Goal: Transaction & Acquisition: Purchase product/service

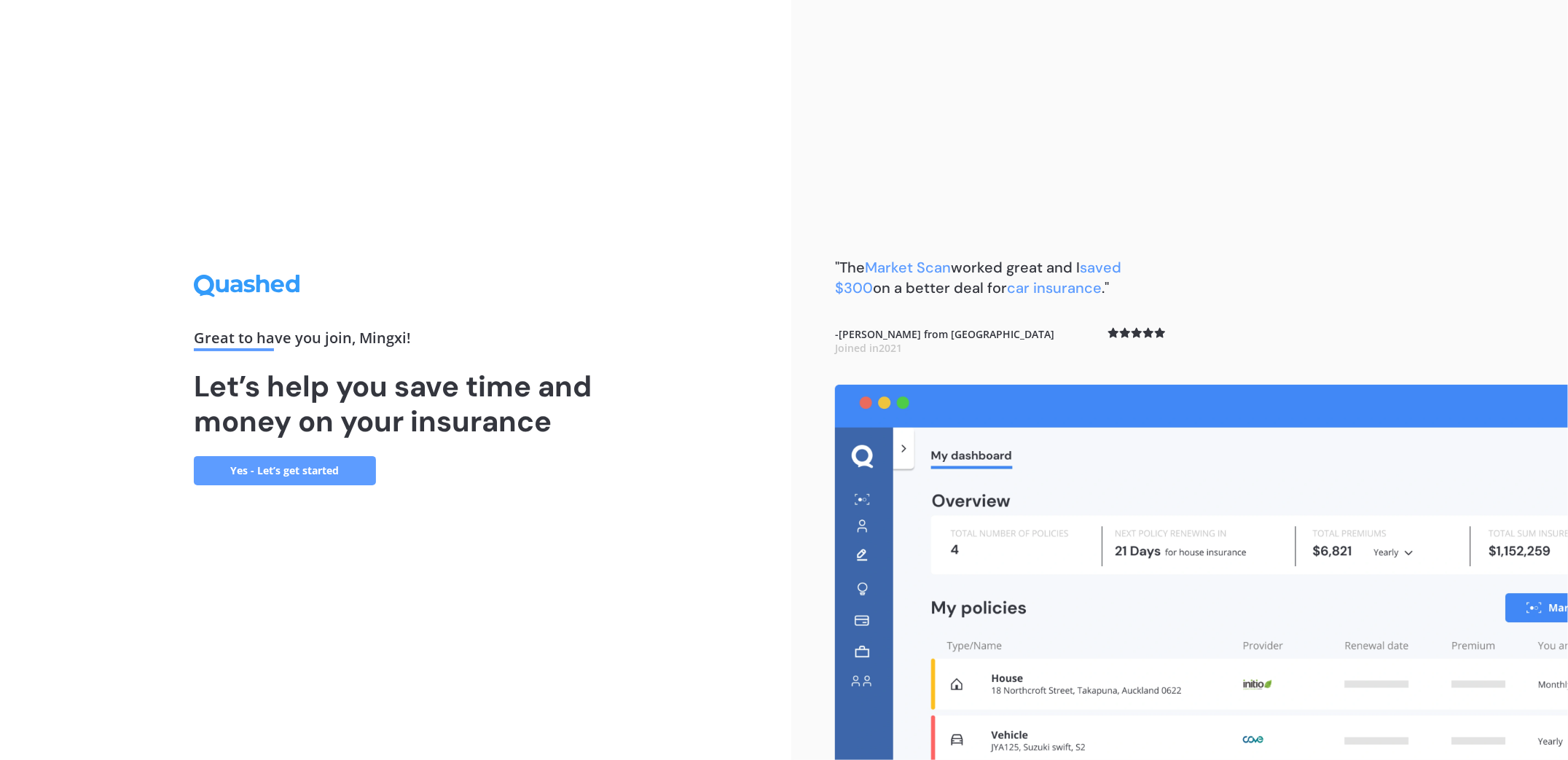
click at [313, 466] on link "Yes - Let’s get started" at bounding box center [285, 470] width 182 height 29
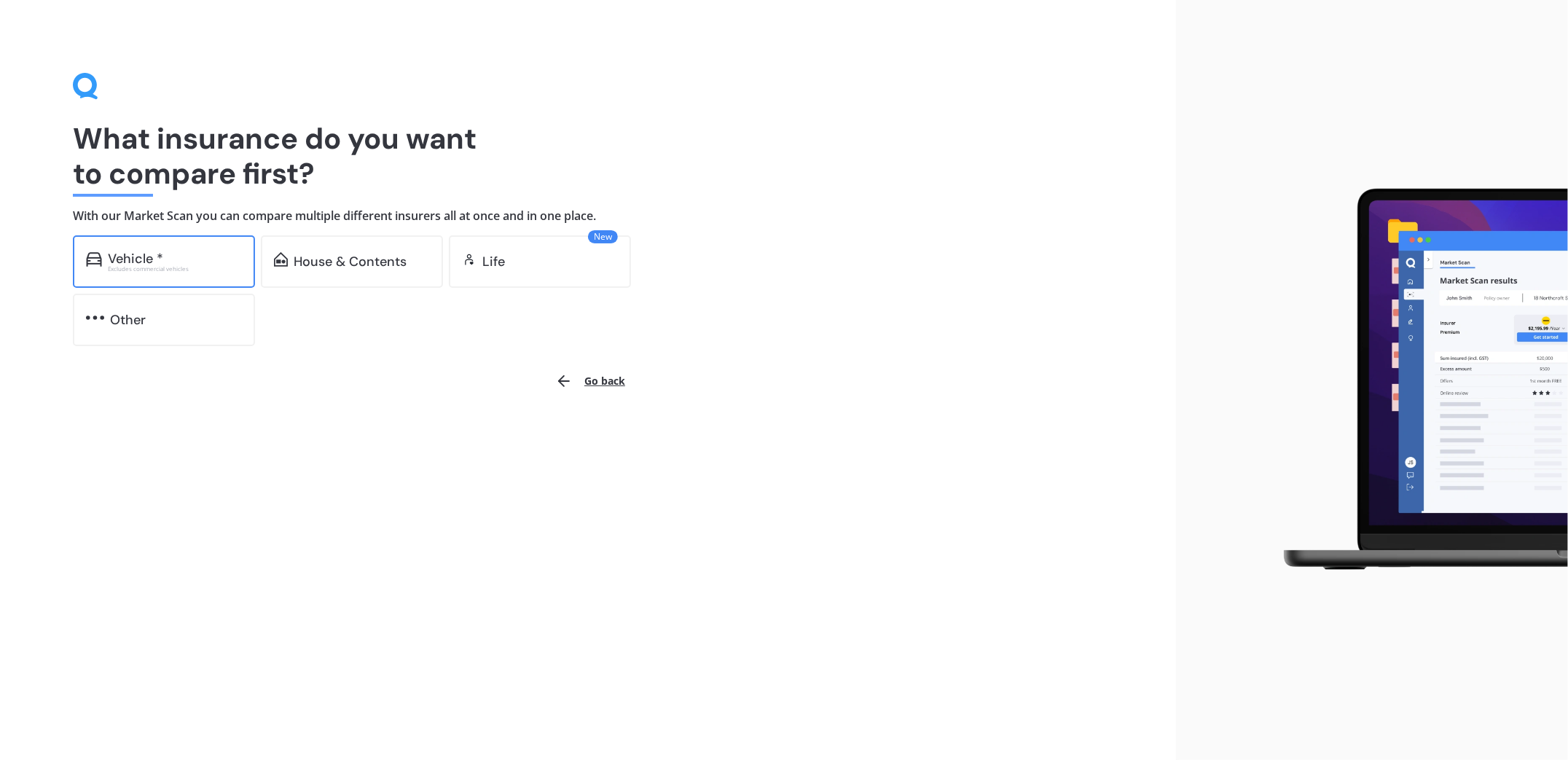
click at [197, 264] on div "Vehicle *" at bounding box center [175, 259] width 134 height 14
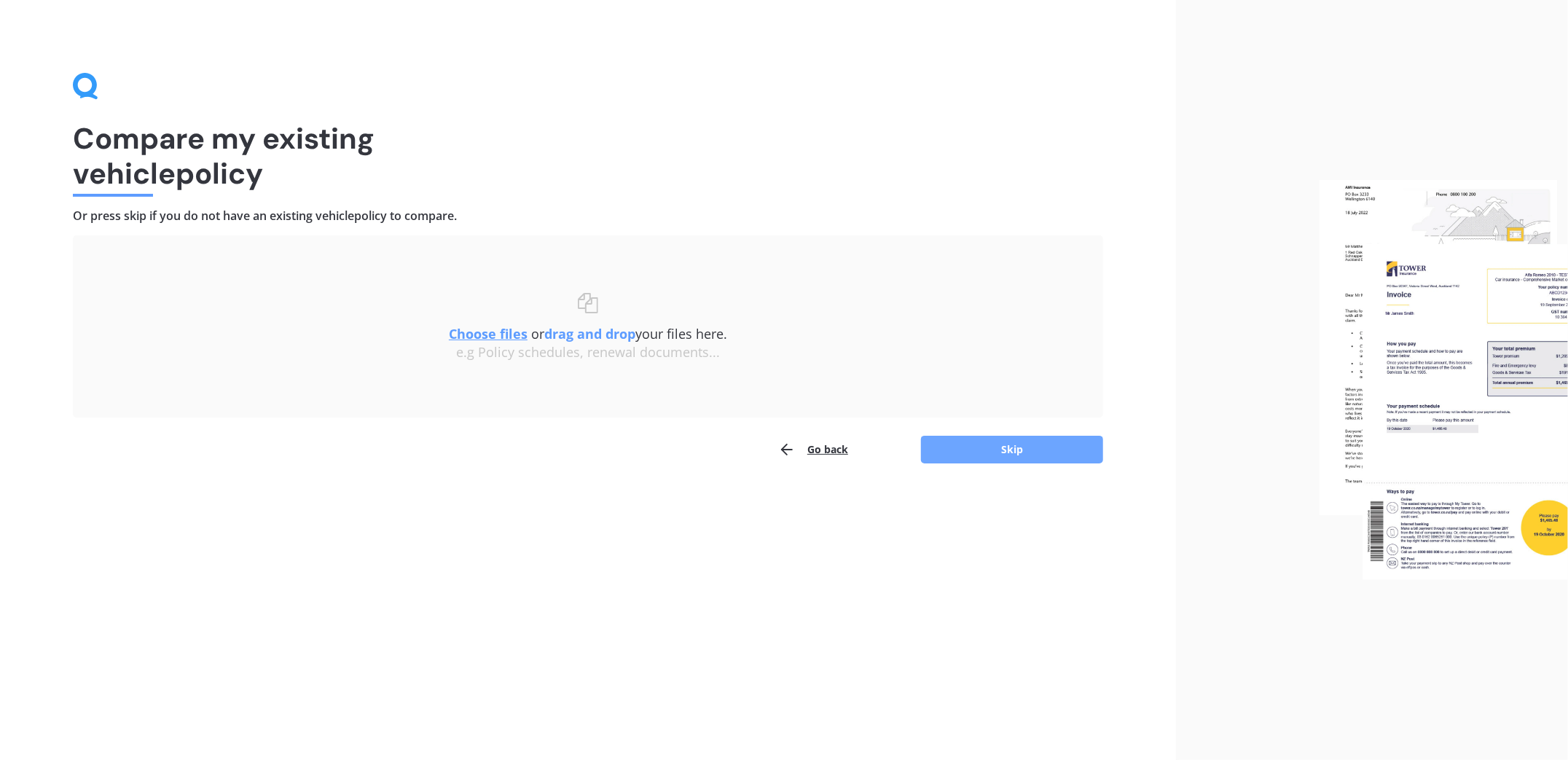
click at [997, 448] on button "Skip" at bounding box center [1012, 450] width 182 height 28
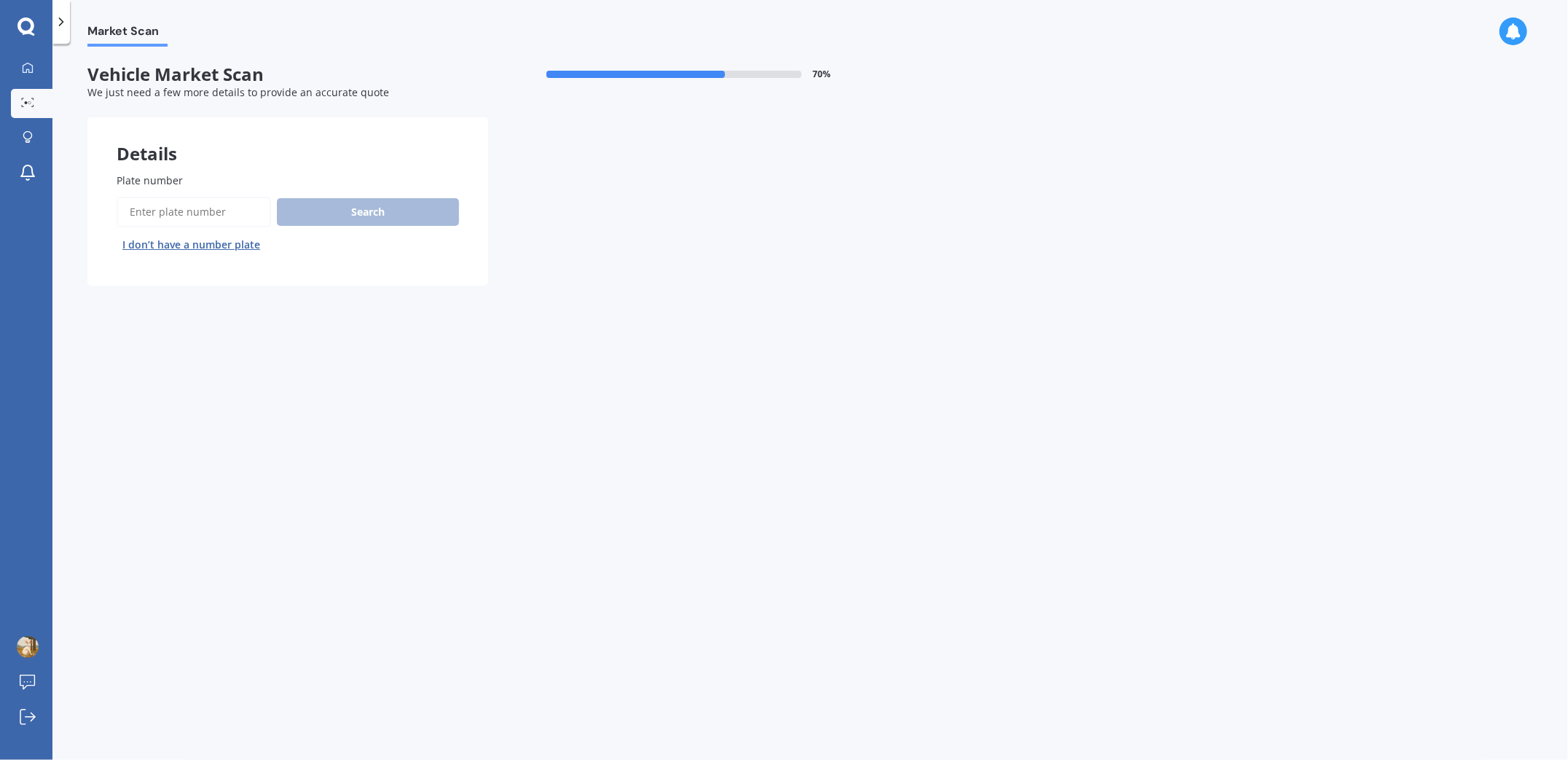
click at [170, 215] on input "Plate number" at bounding box center [193, 212] width 154 height 30
type input "ksp155"
click at [340, 228] on div "Search I don’t have a number plate" at bounding box center [287, 226] width 342 height 60
click at [353, 214] on button "Search" at bounding box center [368, 212] width 182 height 28
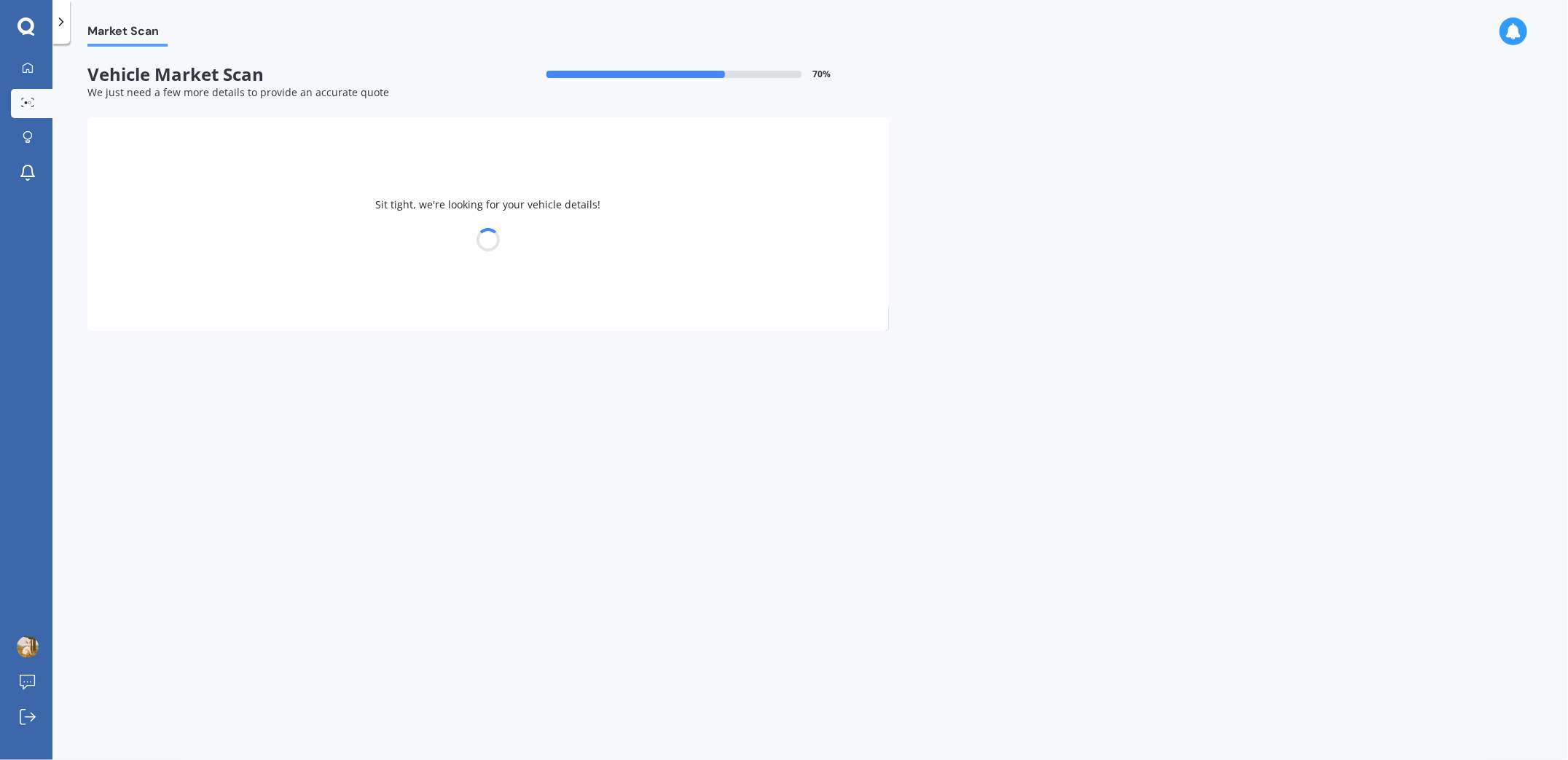
select select "NISSAN"
select select "JUKE"
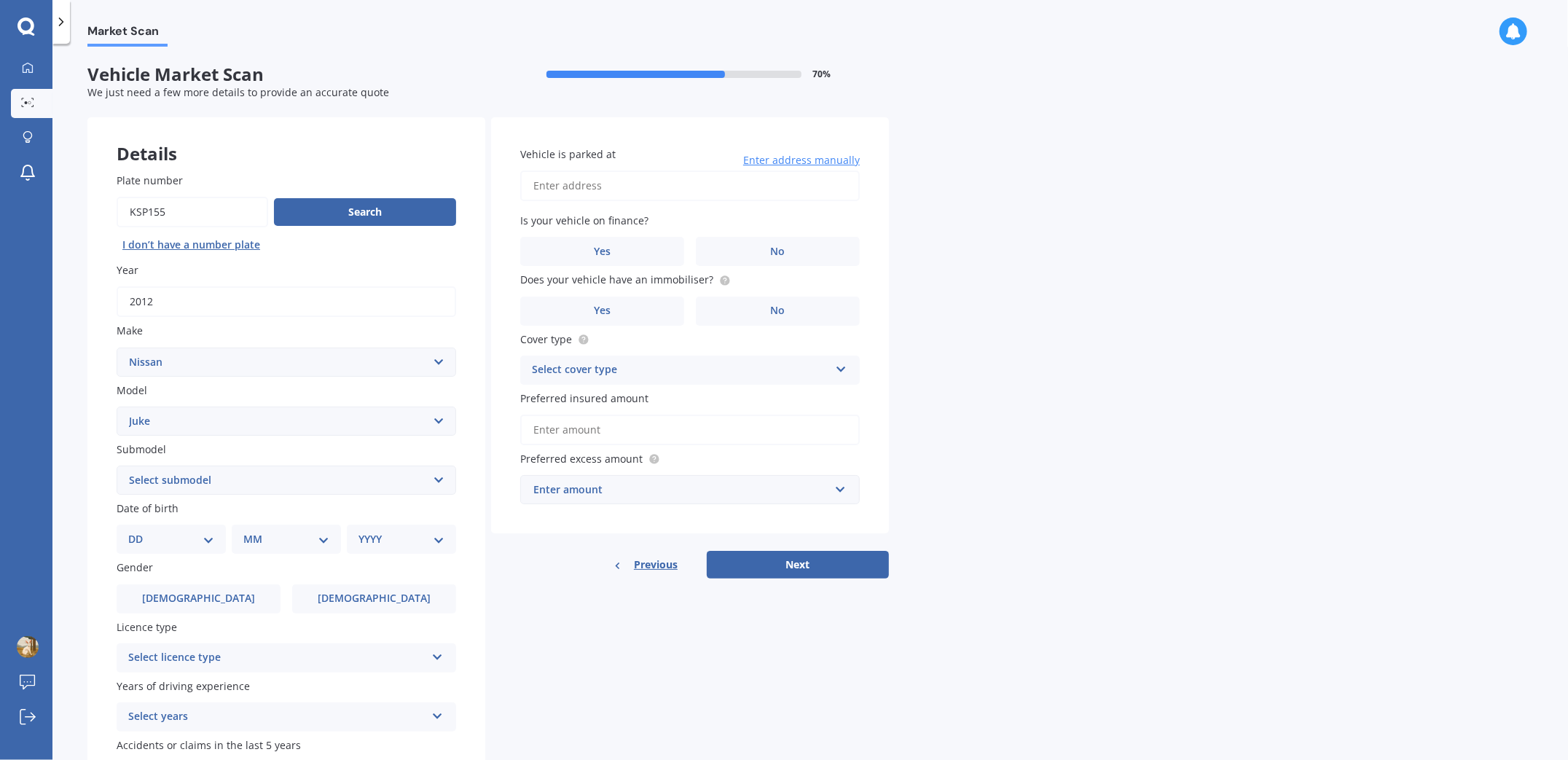
click at [212, 474] on select "Select submodel Hatchback Hatchback Turbo 4WD Petrol RS RX ST Ti Turbo" at bounding box center [286, 480] width 340 height 29
click at [253, 486] on select "Select submodel Hatchback Hatchback Turbo 4WD Petrol RS RX ST Ti Turbo" at bounding box center [286, 480] width 340 height 29
select select "HATCHBACK"
click at [116, 466] on select "Select submodel Hatchback Hatchback Turbo 4WD Petrol RS RX ST Ti Turbo" at bounding box center [286, 480] width 340 height 29
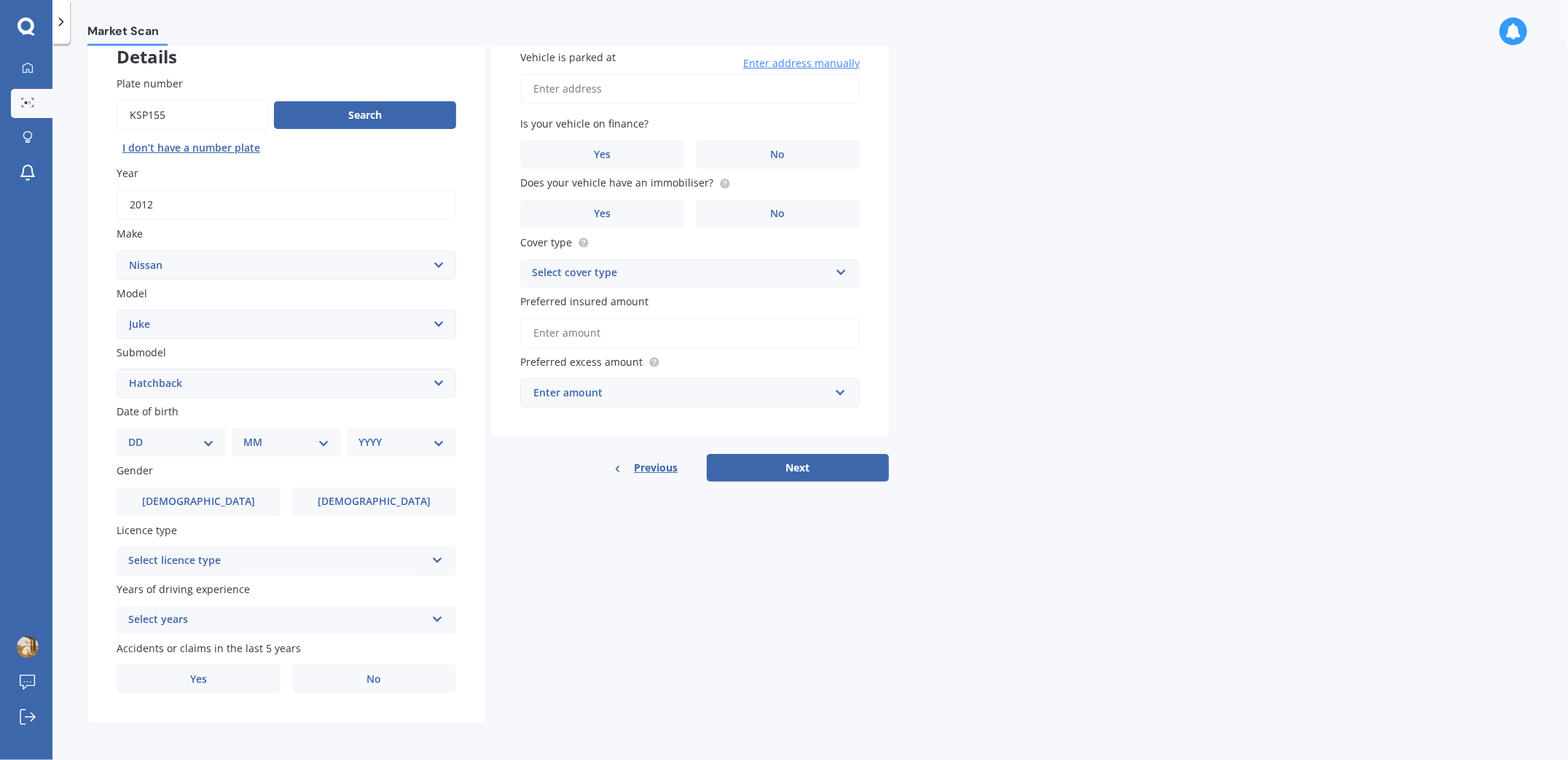
click at [193, 439] on select "DD 01 02 03 04 05 06 07 08 09 10 11 12 13 14 15 16 17 18 19 20 21 22 23 24 25 2…" at bounding box center [171, 442] width 86 height 16
select select "17"
click at [139, 435] on select "DD 01 02 03 04 05 06 07 08 09 10 11 12 13 14 15 16 17 18 19 20 21 22 23 24 25 2…" at bounding box center [171, 442] width 86 height 16
click at [267, 440] on select "MM 01 02 03 04 05 06 07 08 09 10 11 12" at bounding box center [289, 442] width 80 height 16
select select "02"
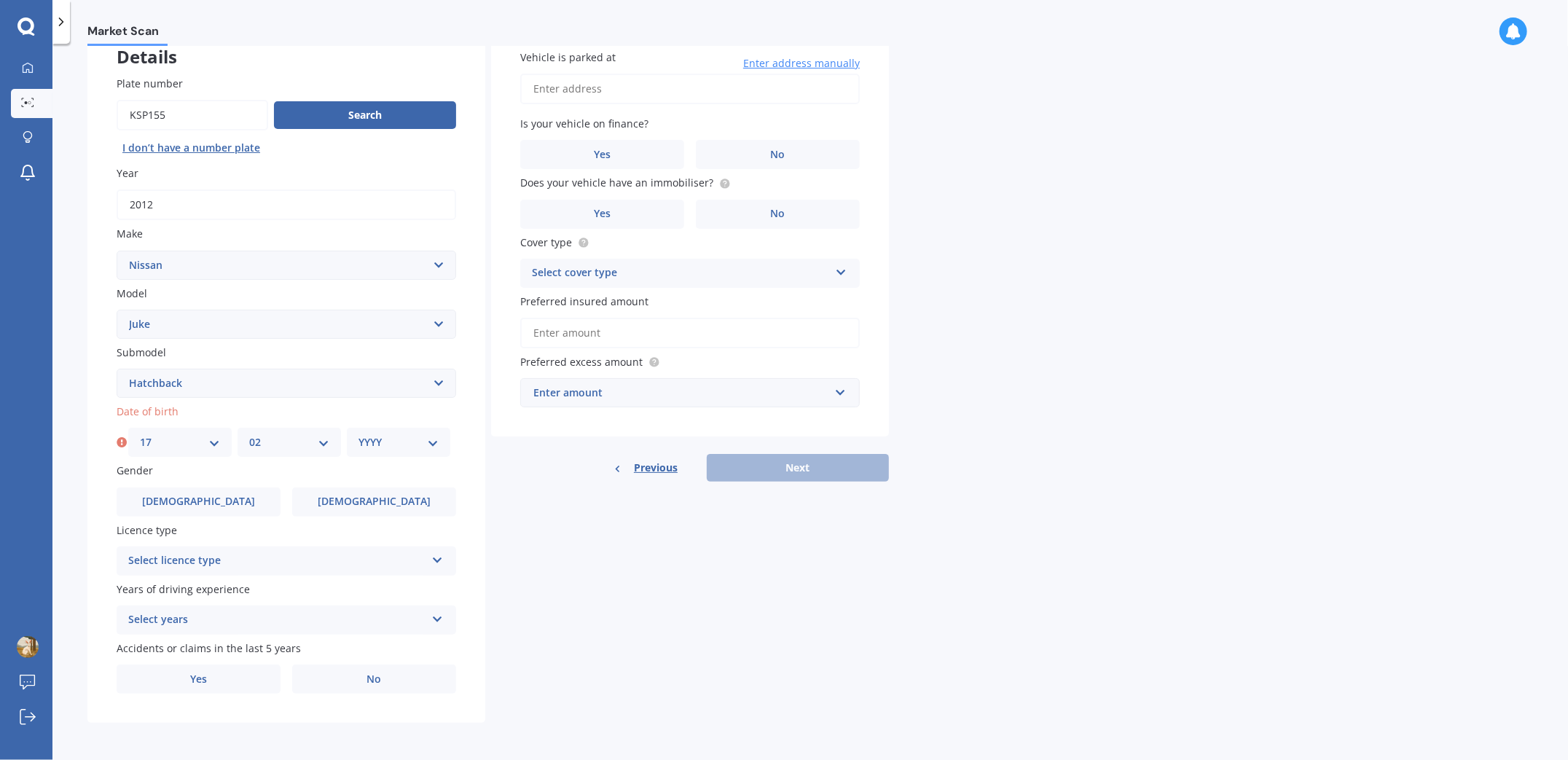
click at [249, 435] on select "MM 01 02 03 04 05 06 07 08 09 10 11 12" at bounding box center [289, 442] width 80 height 16
click at [390, 442] on select "YYYY 2025 2024 2023 2022 2021 2020 2019 2018 2017 2016 2015 2014 2013 2012 2011…" at bounding box center [398, 442] width 80 height 16
select select "1999"
click at [358, 435] on select "YYYY 2025 2024 2023 2022 2021 2020 2019 2018 2017 2016 2015 2014 2013 2012 2011…" at bounding box center [398, 442] width 80 height 16
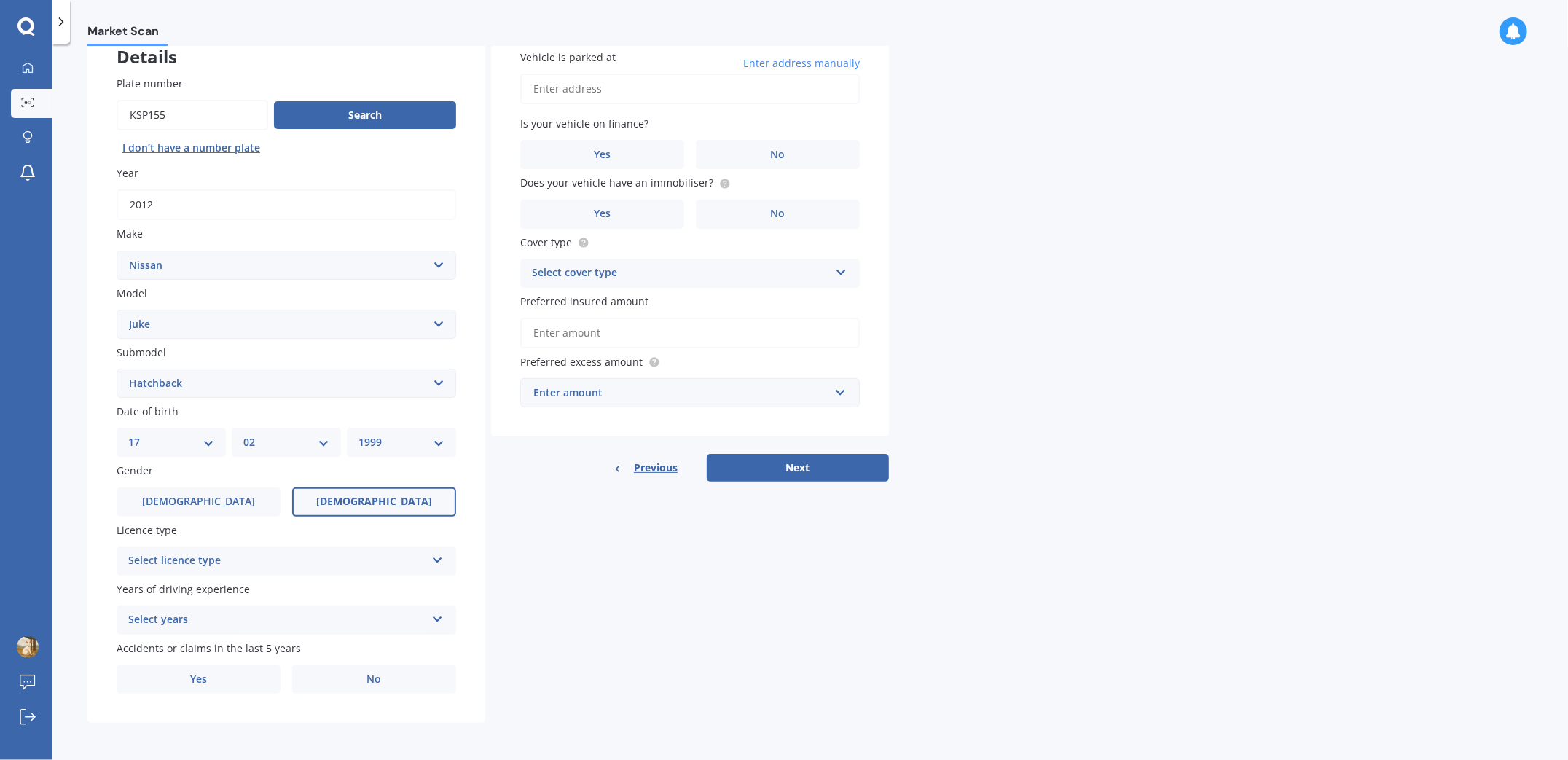
click at [360, 496] on span "[DEMOGRAPHIC_DATA]" at bounding box center [374, 502] width 116 height 13
click at [0, 0] on input "[DEMOGRAPHIC_DATA]" at bounding box center [0, 0] width 0 height 0
click at [280, 552] on div "Select licence type" at bounding box center [277, 561] width 298 height 18
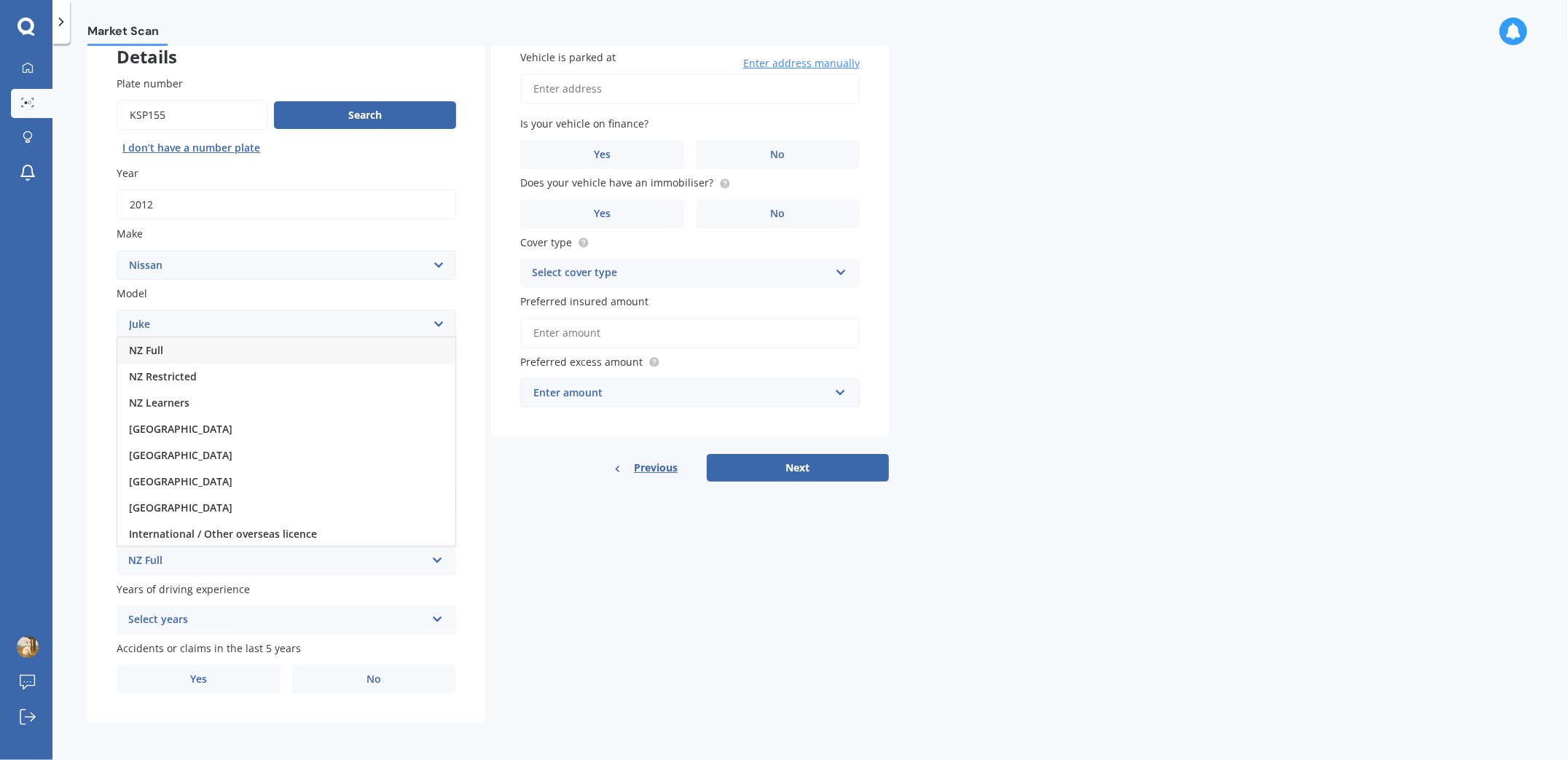
click at [209, 343] on div "NZ Full" at bounding box center [286, 350] width 338 height 26
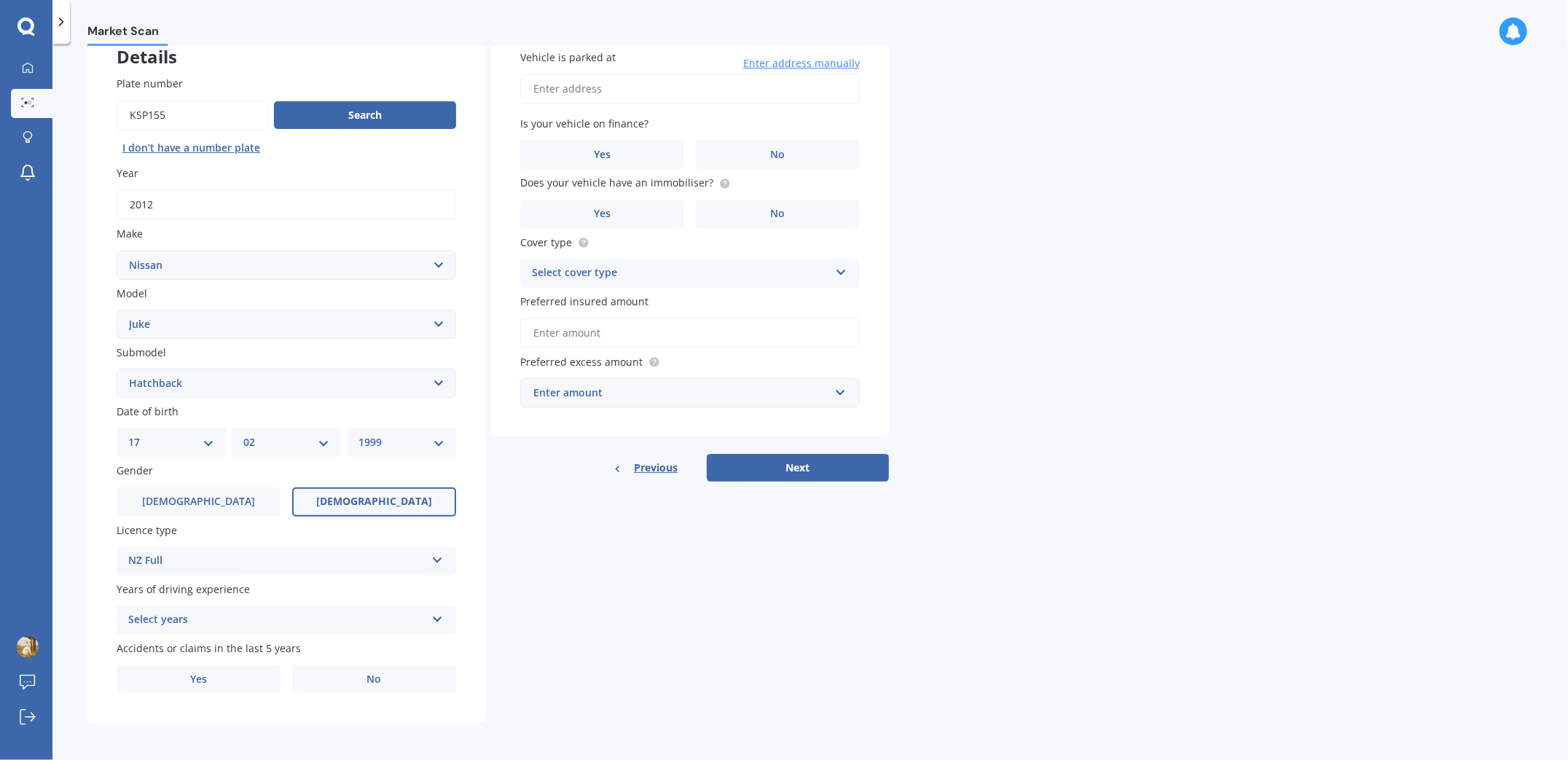
click at [249, 611] on div "Select years" at bounding box center [277, 620] width 298 height 18
click at [462, 540] on div "Plate number Search I don’t have a number plate Year [DATE] Make Select make AC…" at bounding box center [287, 385] width 398 height 677
click at [276, 622] on div "5 or more years" at bounding box center [277, 620] width 298 height 18
click at [235, 519] on div "4 years" at bounding box center [286, 513] width 338 height 26
click at [348, 685] on label "No" at bounding box center [374, 679] width 164 height 29
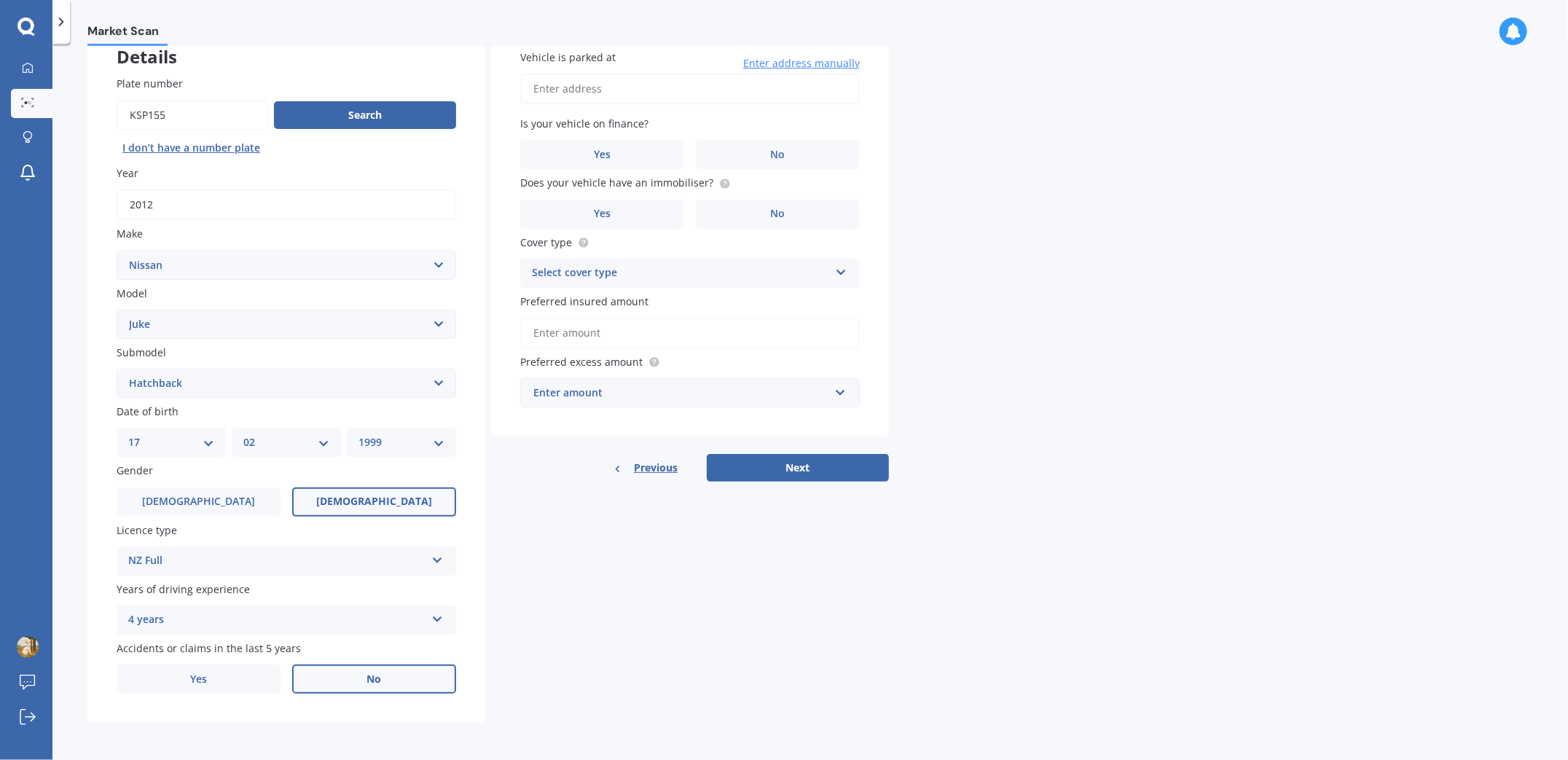
click at [0, 0] on input "No" at bounding box center [0, 0] width 0 height 0
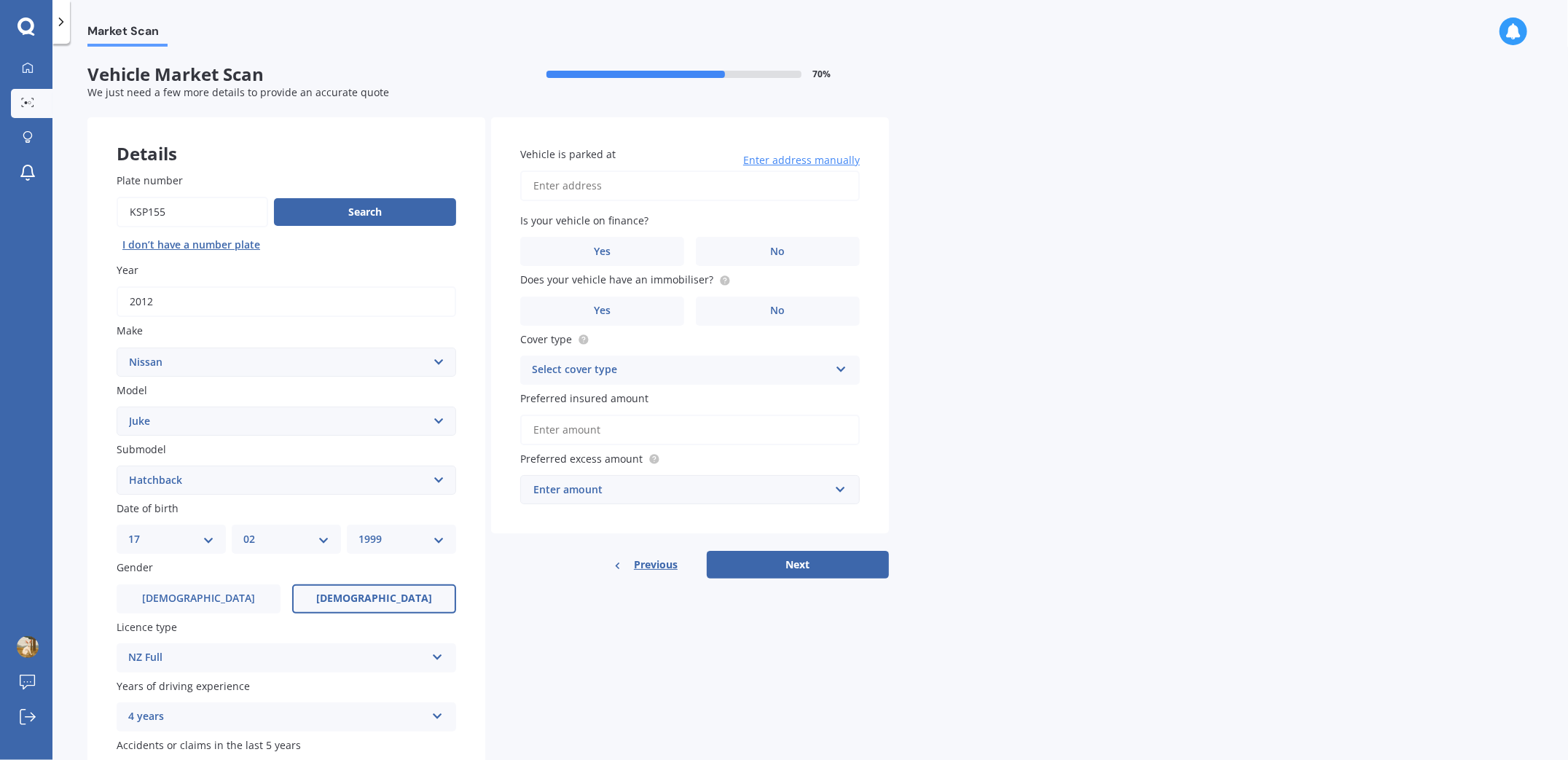
click at [626, 187] on input "Vehicle is parked at" at bounding box center [690, 185] width 340 height 30
type input "1/2 The BoulevardSunnyhills 2010"
click at [746, 241] on label "No" at bounding box center [778, 251] width 164 height 29
click at [0, 0] on input "No" at bounding box center [0, 0] width 0 height 0
drag, startPoint x: 646, startPoint y: 280, endPoint x: 676, endPoint y: 282, distance: 30.1
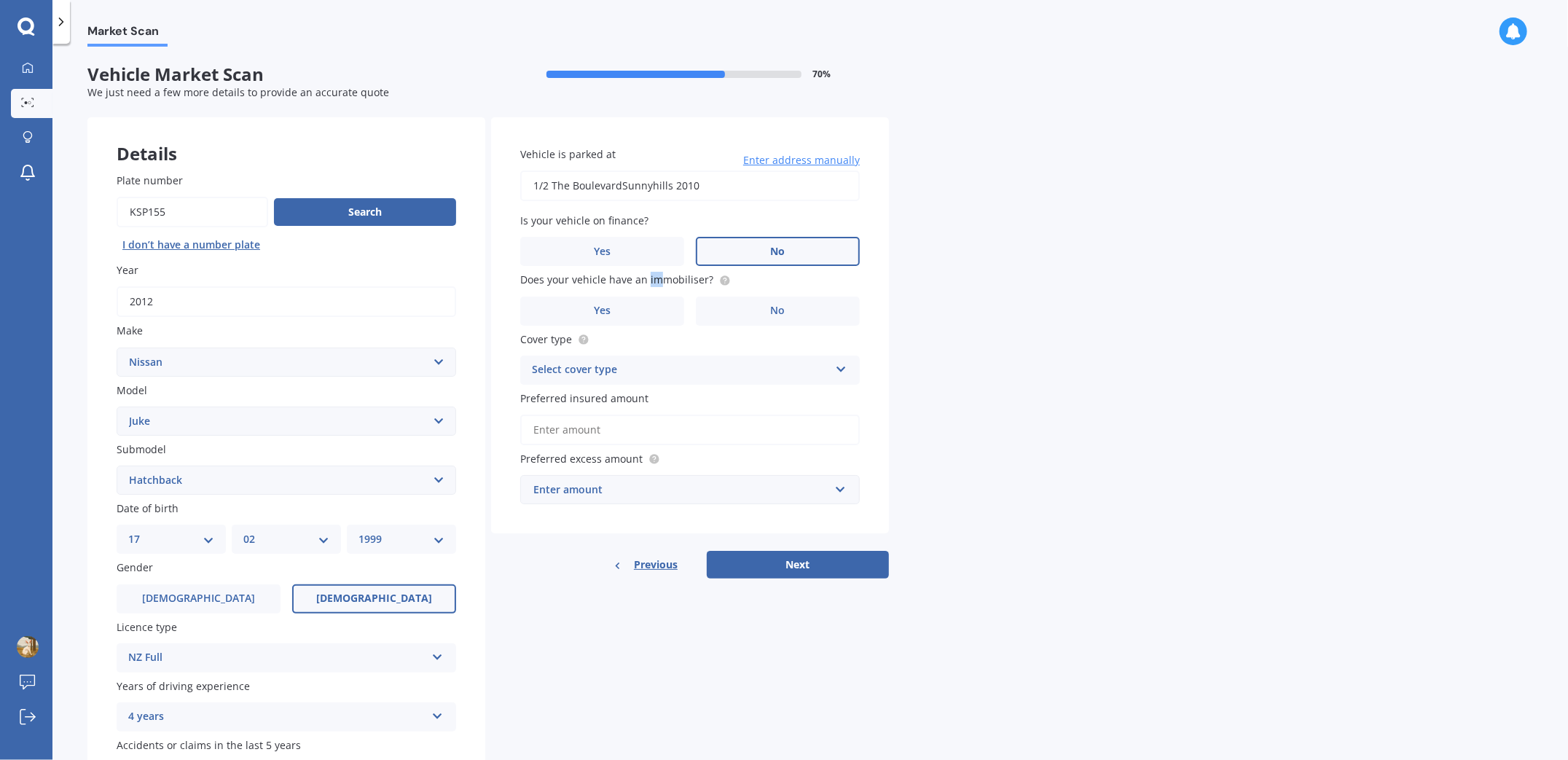
click at [666, 282] on span "Does your vehicle have an immobiliser?" at bounding box center [617, 279] width 193 height 14
click at [692, 284] on span "Does your vehicle have an immobiliser?" at bounding box center [617, 279] width 193 height 14
drag, startPoint x: 705, startPoint y: 279, endPoint x: 646, endPoint y: 281, distance: 59.0
click at [646, 281] on span "Does your vehicle have an immobiliser?" at bounding box center [617, 279] width 193 height 14
click at [646, 286] on div at bounding box center [646, 286] width 0 height 0
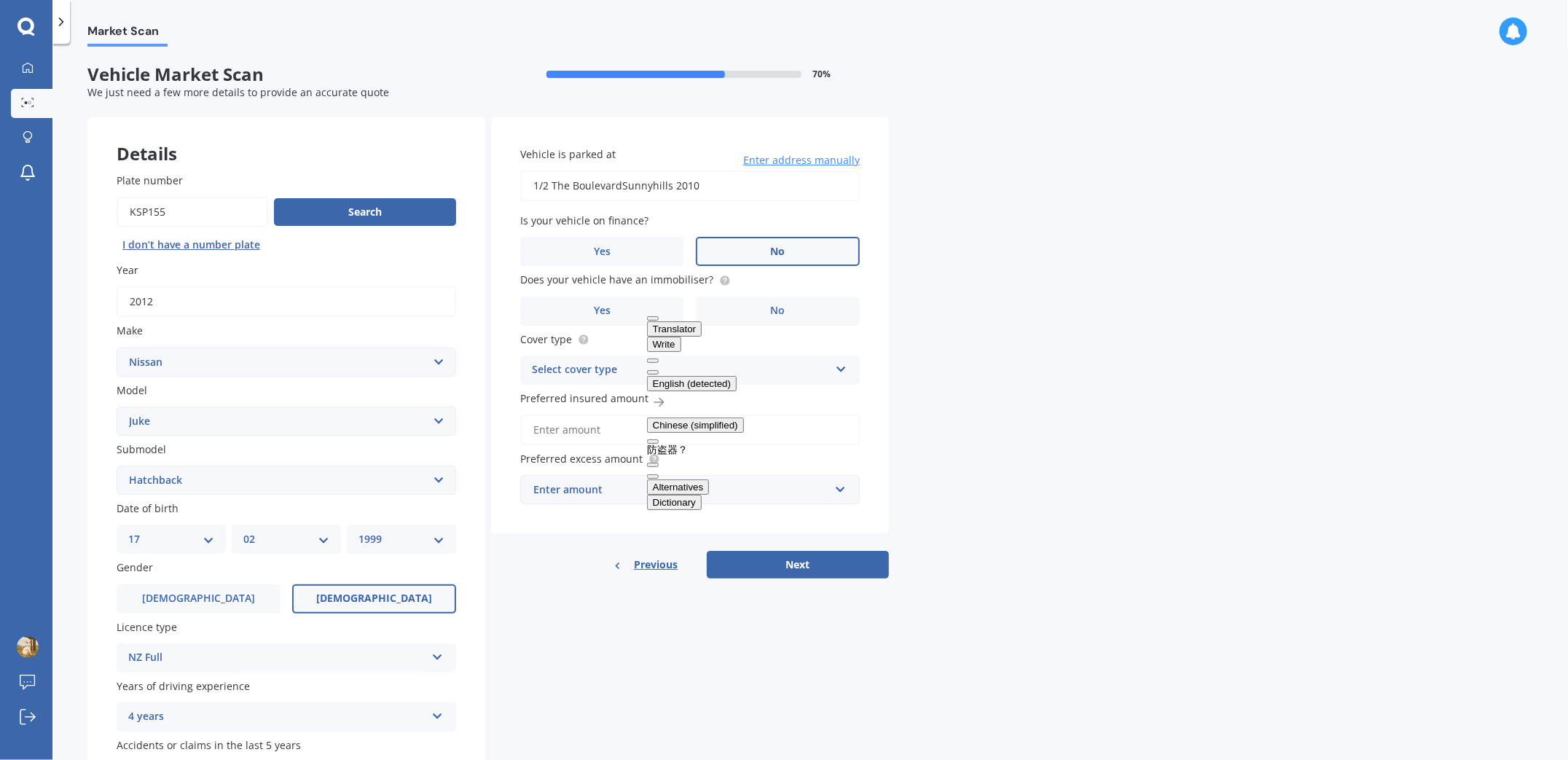
click at [947, 263] on div "Market Scan Vehicle Market Scan 70 % We just need a few more details to provide…" at bounding box center [810, 405] width 1515 height 716
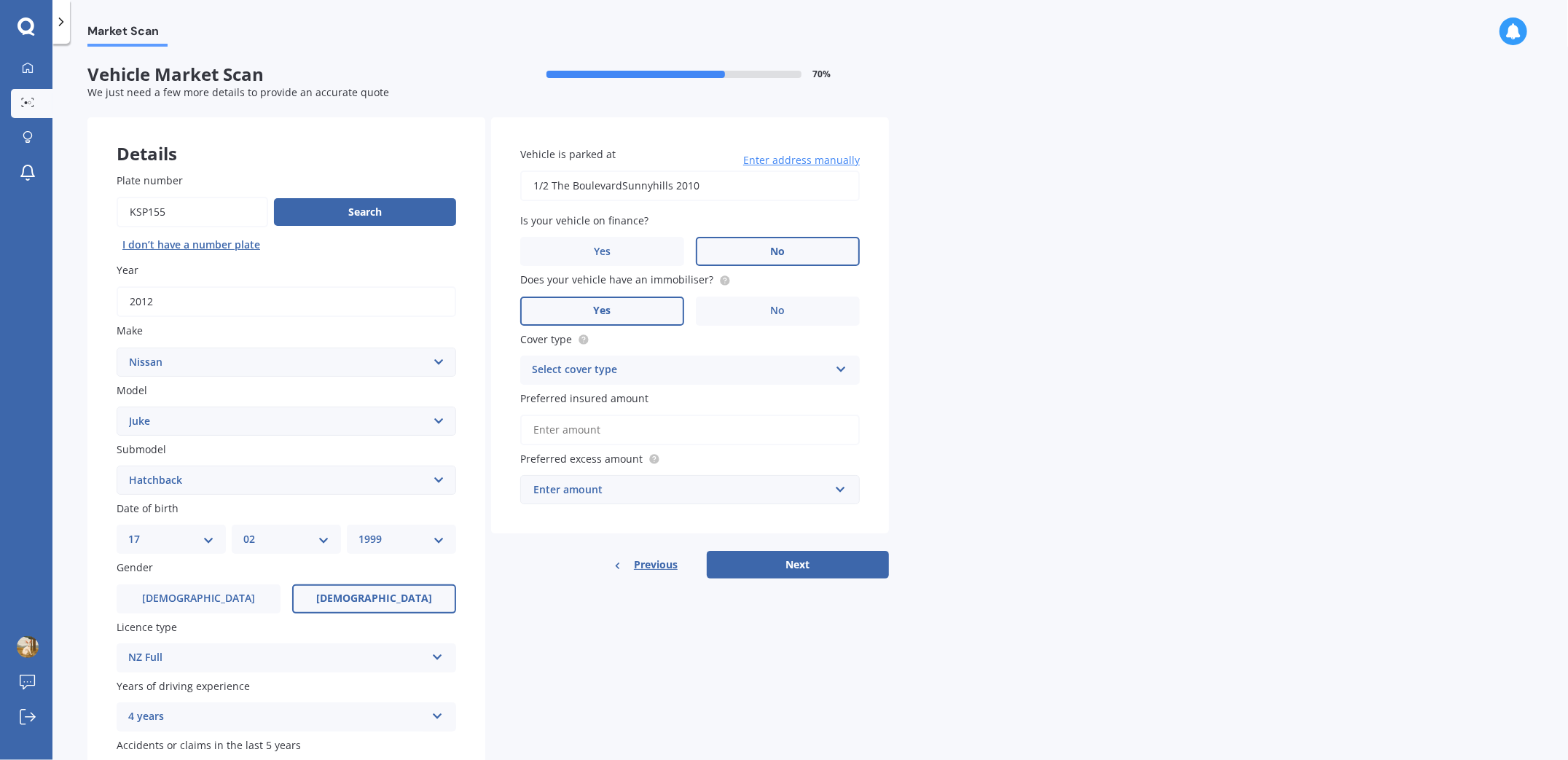
click at [622, 306] on label "Yes" at bounding box center [603, 311] width 164 height 29
click at [0, 0] on input "Yes" at bounding box center [0, 0] width 0 height 0
click at [675, 370] on div "Select cover type" at bounding box center [681, 370] width 298 height 18
click at [665, 392] on div "Comprehensive" at bounding box center [690, 398] width 338 height 26
click at [652, 431] on input "Preferred insured amount" at bounding box center [690, 430] width 340 height 30
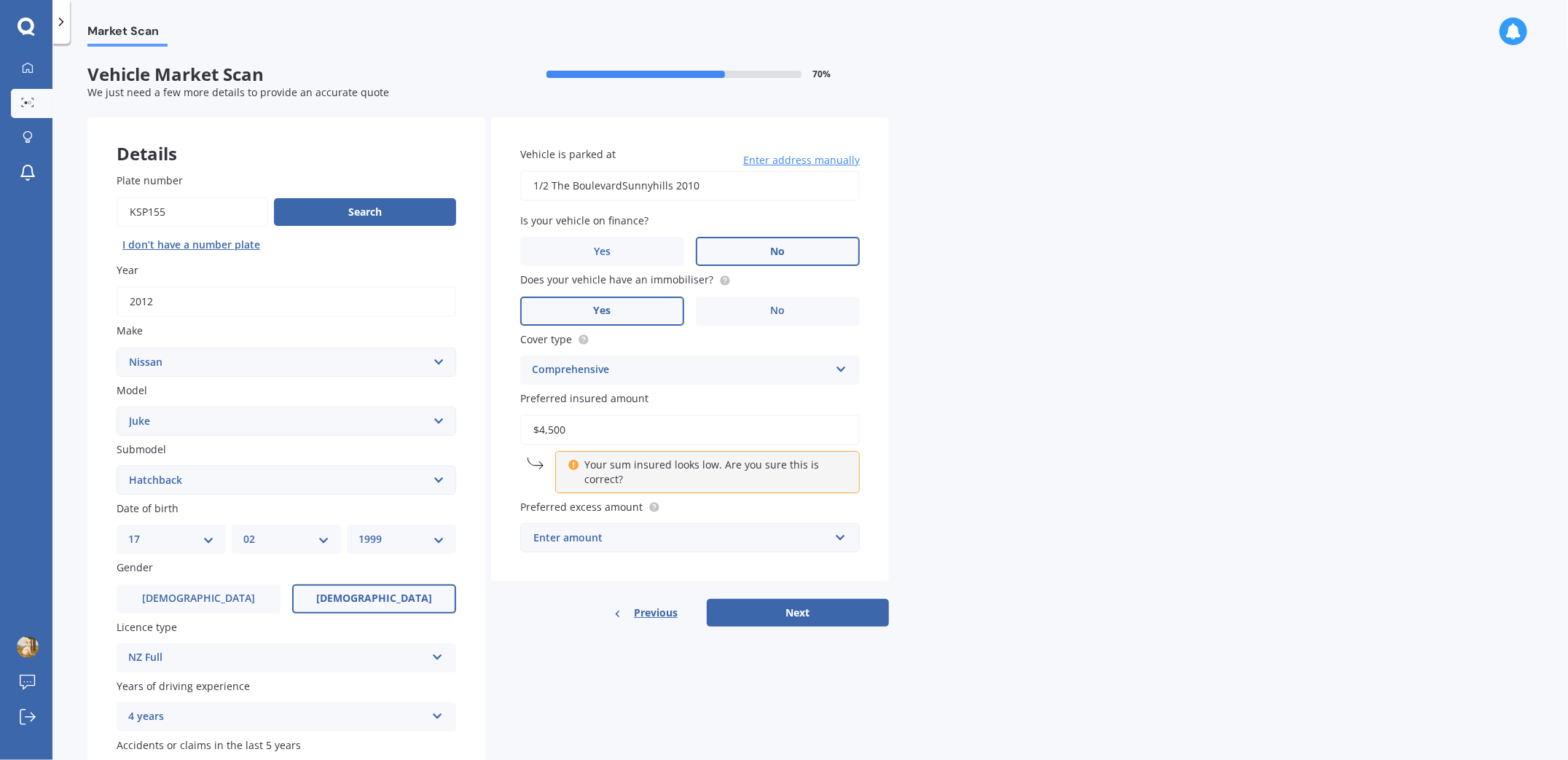
drag, startPoint x: 649, startPoint y: 433, endPoint x: 568, endPoint y: 435, distance: 81.0
click at [588, 435] on input "$4,500" at bounding box center [690, 430] width 340 height 30
click at [509, 431] on div "Vehicle is parked at [STREET_ADDRESS] Enter address manually Is your vehicle on…" at bounding box center [690, 349] width 398 height 465
drag, startPoint x: 589, startPoint y: 432, endPoint x: 515, endPoint y: 420, distance: 75.0
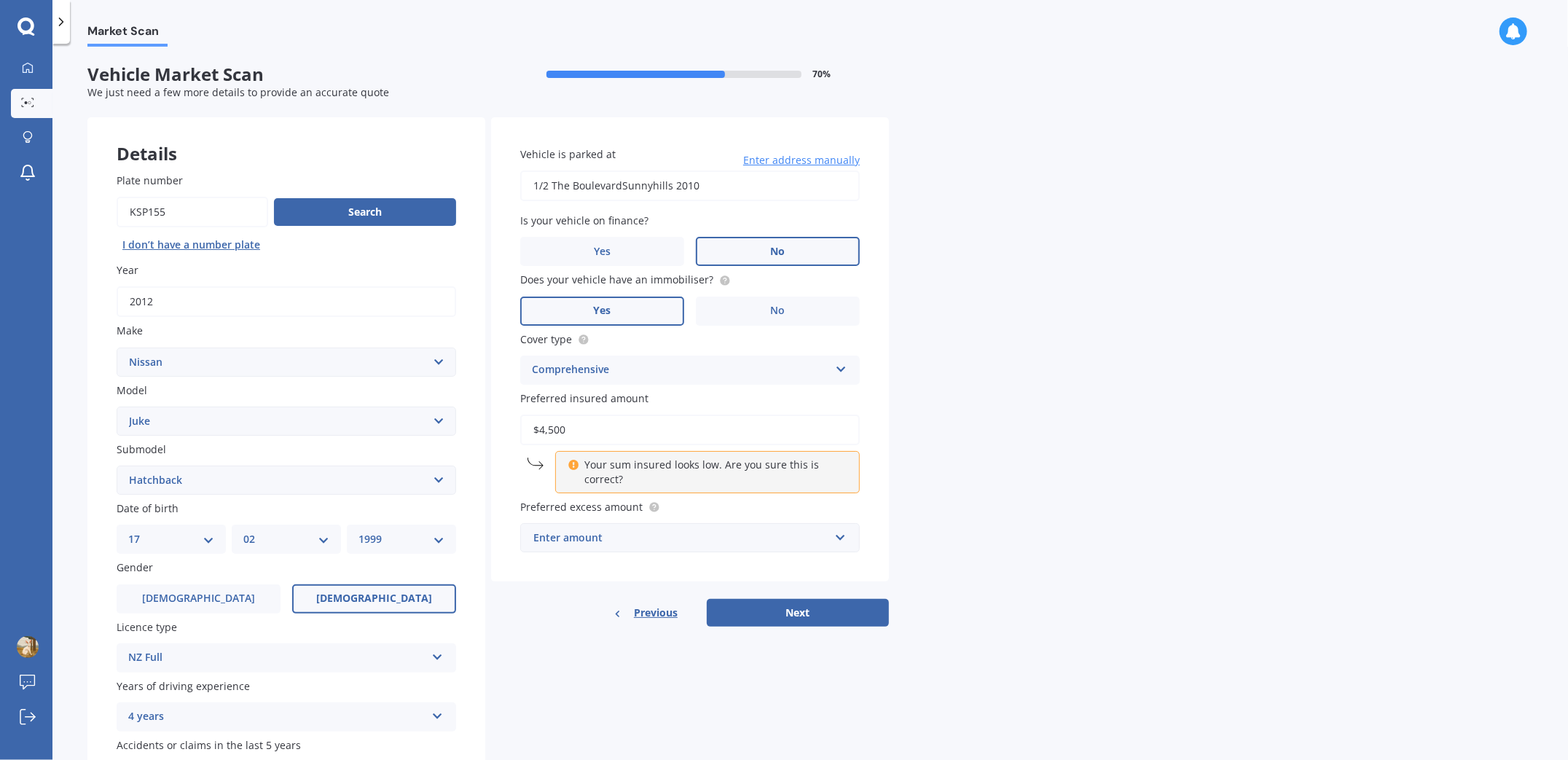
click at [515, 420] on div "Vehicle is parked at [STREET_ADDRESS] Enter address manually Is your vehicle on…" at bounding box center [690, 349] width 398 height 465
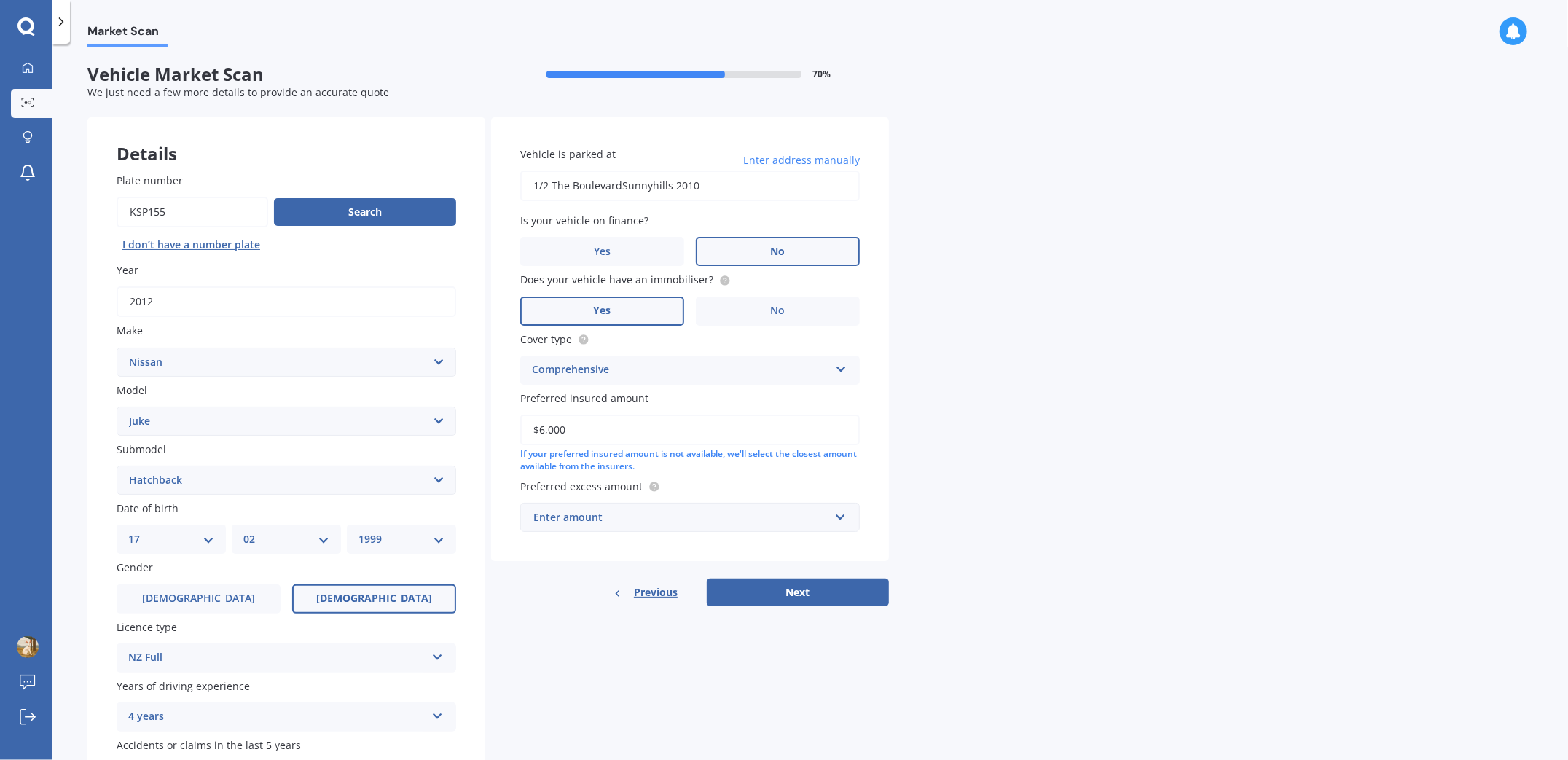
click at [607, 424] on input "$6,000" at bounding box center [690, 430] width 340 height 30
drag, startPoint x: 570, startPoint y: 435, endPoint x: 516, endPoint y: 435, distance: 54.0
click at [516, 435] on div "Vehicle is parked at [STREET_ADDRESS] Enter address manually Is your vehicle on…" at bounding box center [690, 339] width 398 height 444
drag, startPoint x: 575, startPoint y: 434, endPoint x: 509, endPoint y: 426, distance: 66.5
click at [509, 426] on div "Vehicle is parked at [STREET_ADDRESS] Enter address manually Is your vehicle on…" at bounding box center [690, 339] width 398 height 444
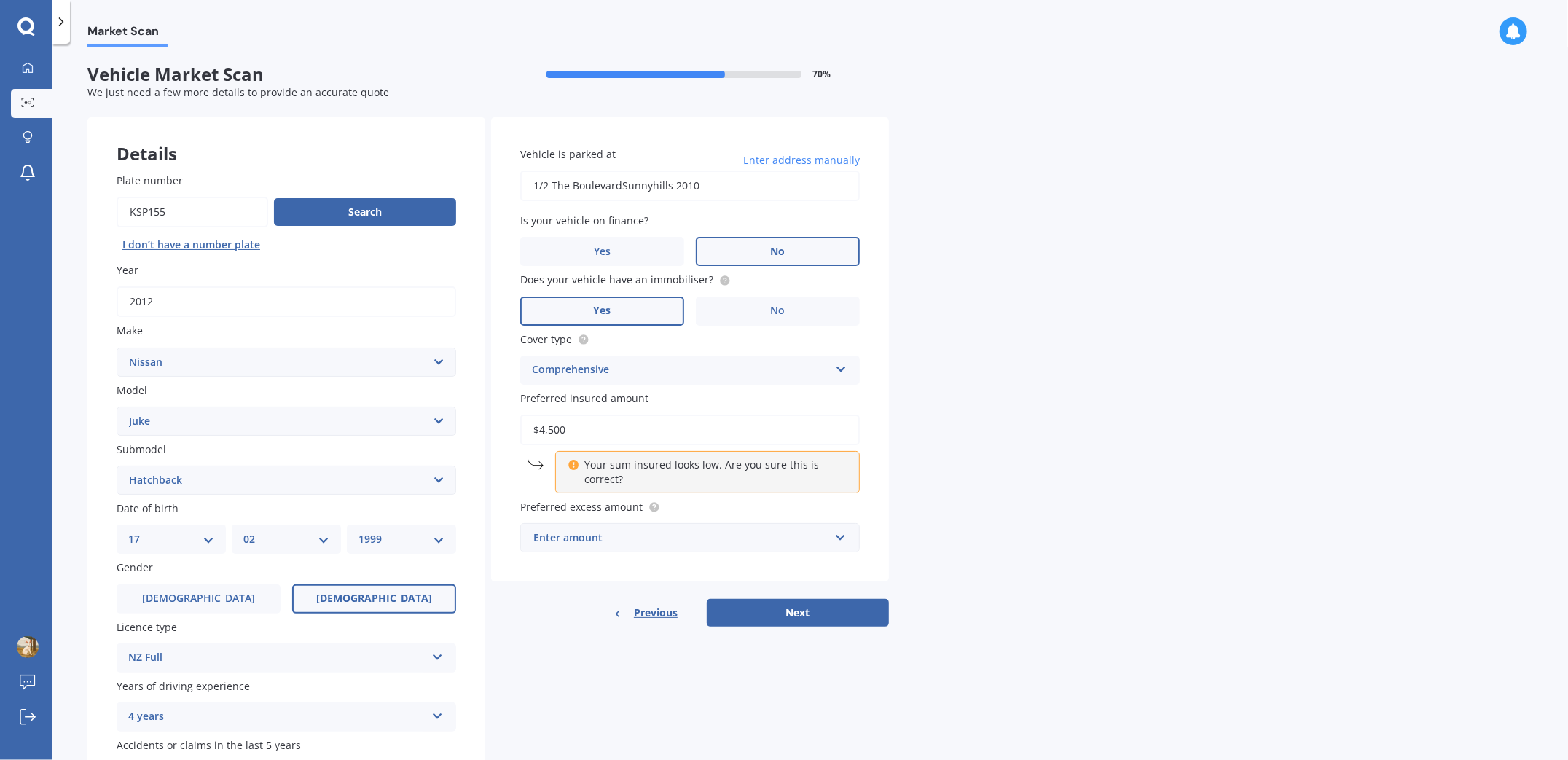
click at [943, 437] on div "Market Scan Vehicle Market Scan 70 % We just need a few more details to provide…" at bounding box center [810, 405] width 1515 height 716
drag, startPoint x: 572, startPoint y: 432, endPoint x: 475, endPoint y: 430, distance: 97.0
click at [475, 430] on div "Details Plate number Search I don’t have a number plate Year [DATE] Make Select…" at bounding box center [488, 469] width 802 height 703
type input "$6"
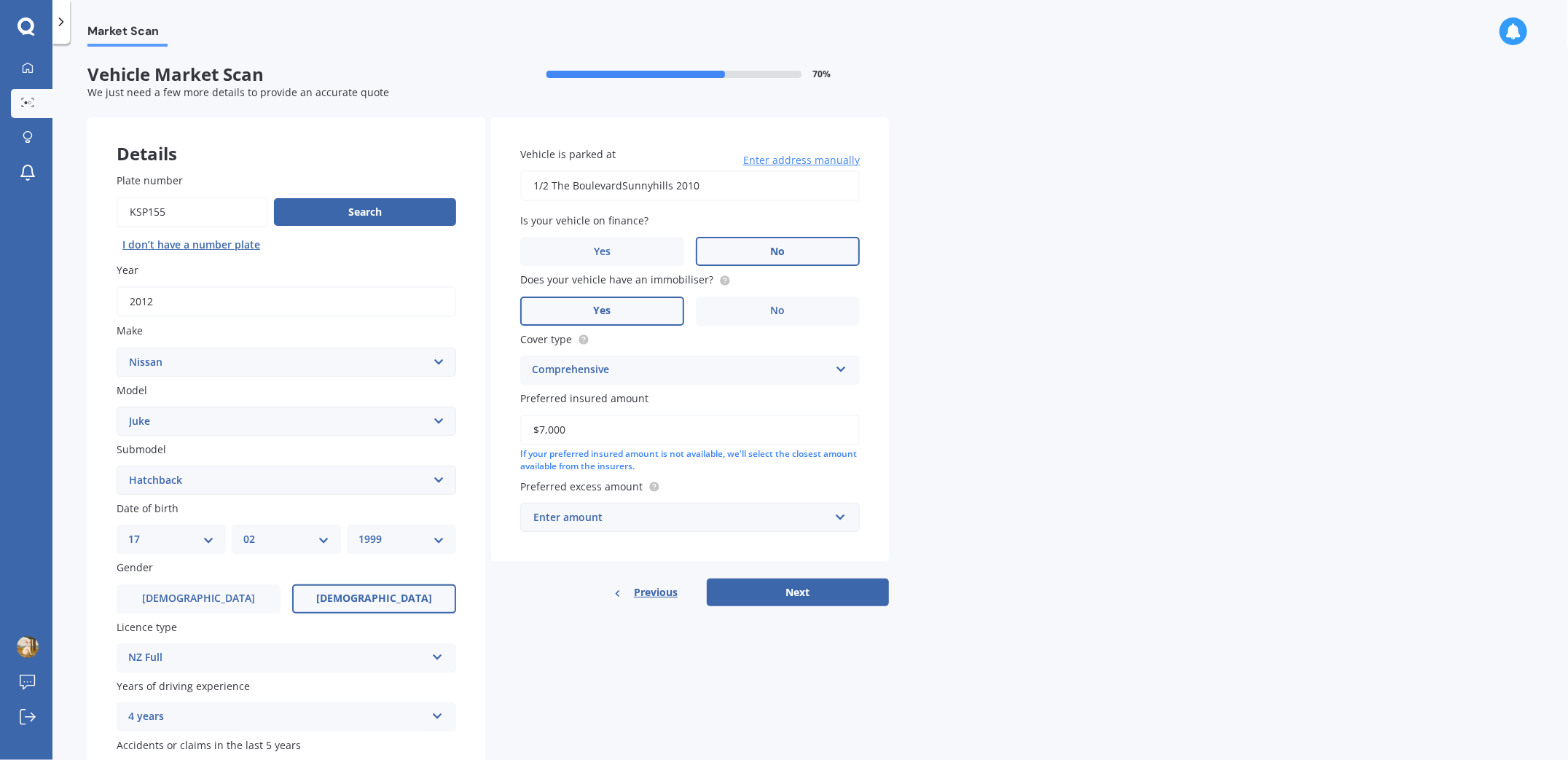
type input "$7,000"
click at [697, 519] on div "Enter amount" at bounding box center [681, 517] width 296 height 16
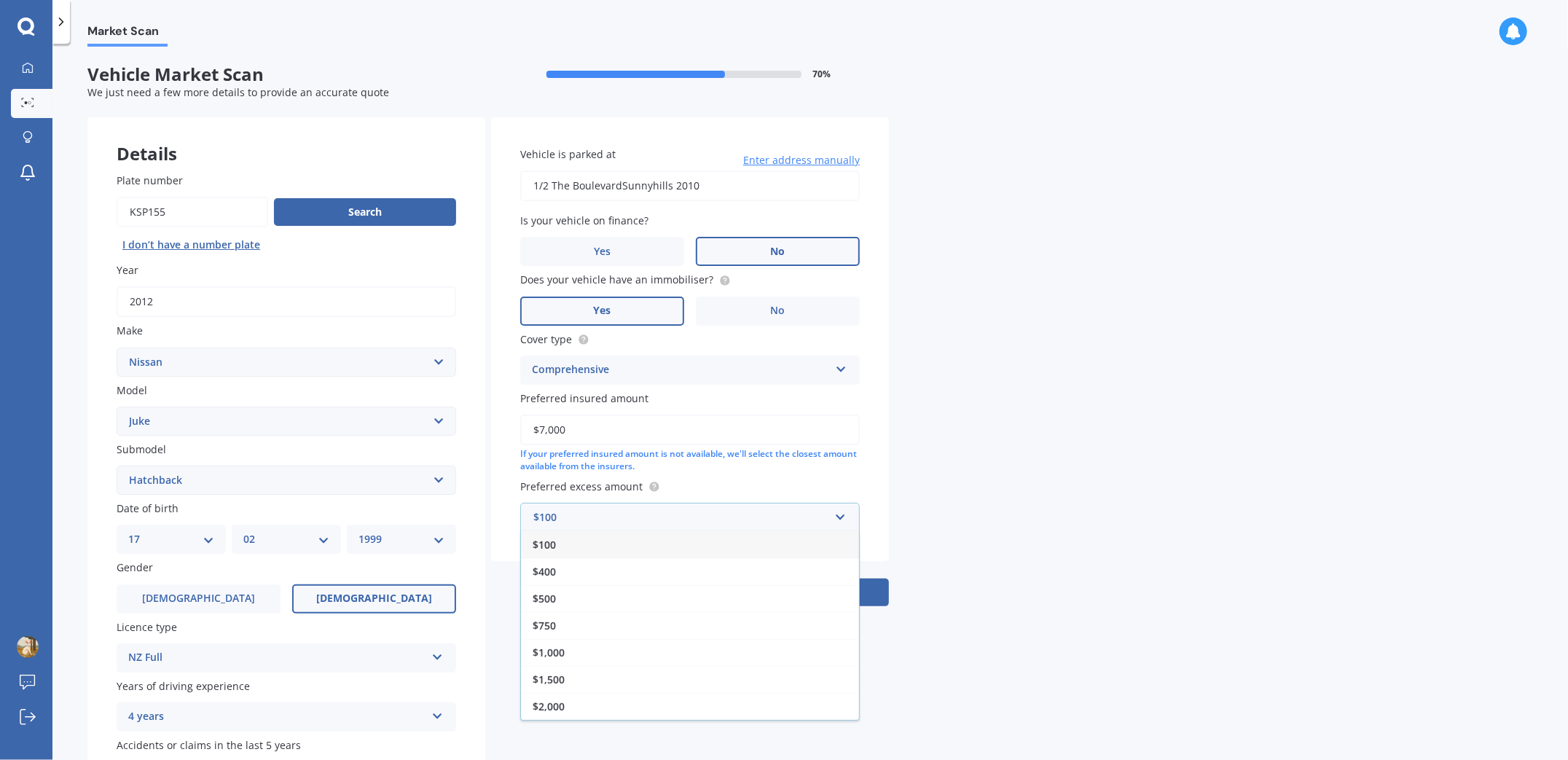
click at [933, 510] on div "Market Scan Vehicle Market Scan 70 % We just need a few more details to provide…" at bounding box center [810, 405] width 1515 height 716
click at [681, 522] on div "$100" at bounding box center [681, 517] width 296 height 16
click at [638, 595] on div "$500" at bounding box center [690, 598] width 338 height 27
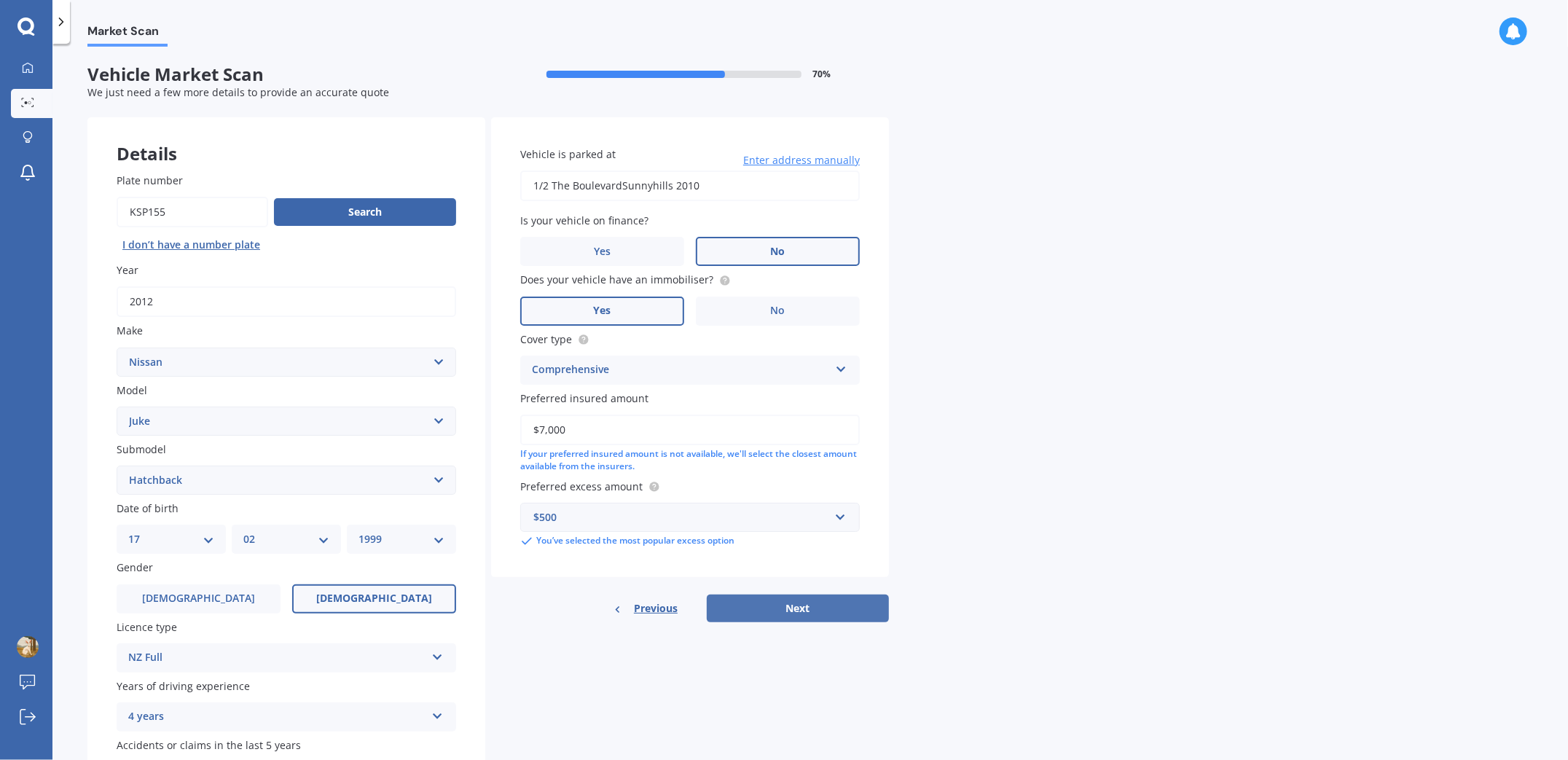
click at [820, 612] on button "Next" at bounding box center [798, 608] width 182 height 28
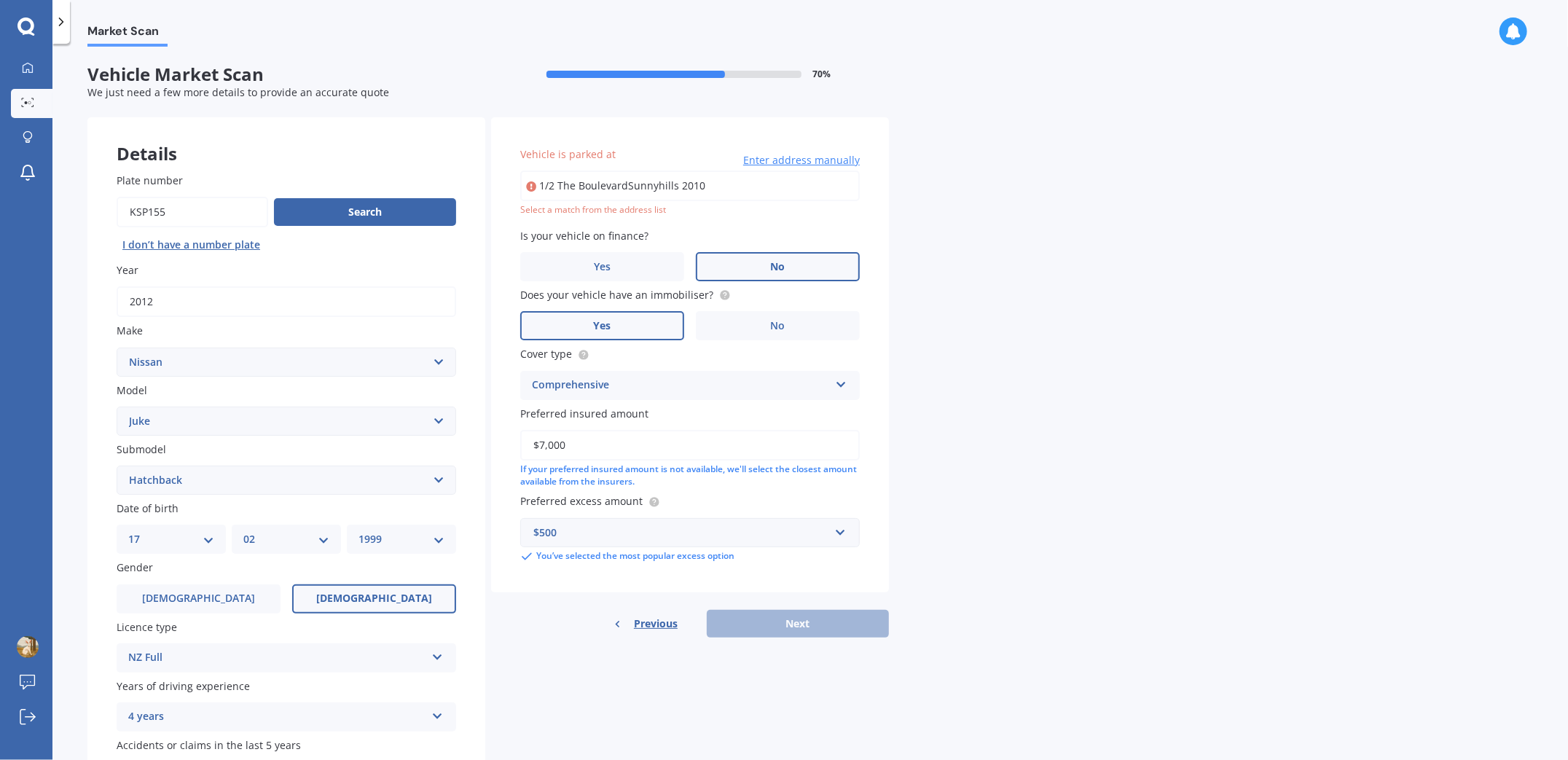
click at [712, 171] on input "1/2 The BoulevardSunnyhills 2010" at bounding box center [690, 185] width 340 height 30
drag, startPoint x: 548, startPoint y: 185, endPoint x: 578, endPoint y: 190, distance: 30.4
click at [548, 185] on input "1/2 The BoulevardSunnyhills 2010" at bounding box center [690, 185] width 340 height 30
type input "[STREET_ADDRESS]"
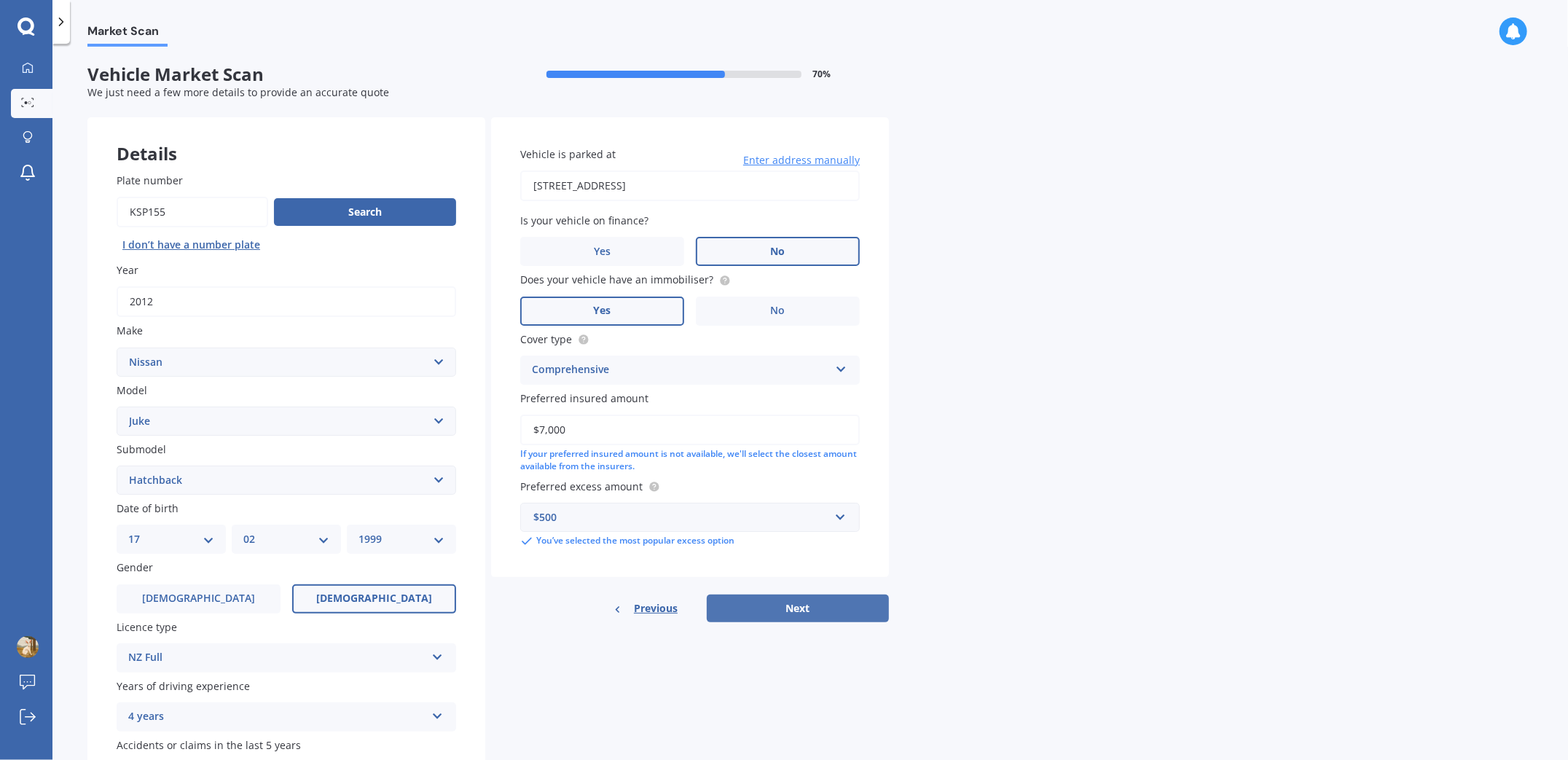
click at [825, 600] on button "Next" at bounding box center [798, 608] width 182 height 28
select select "17"
select select "02"
select select "1999"
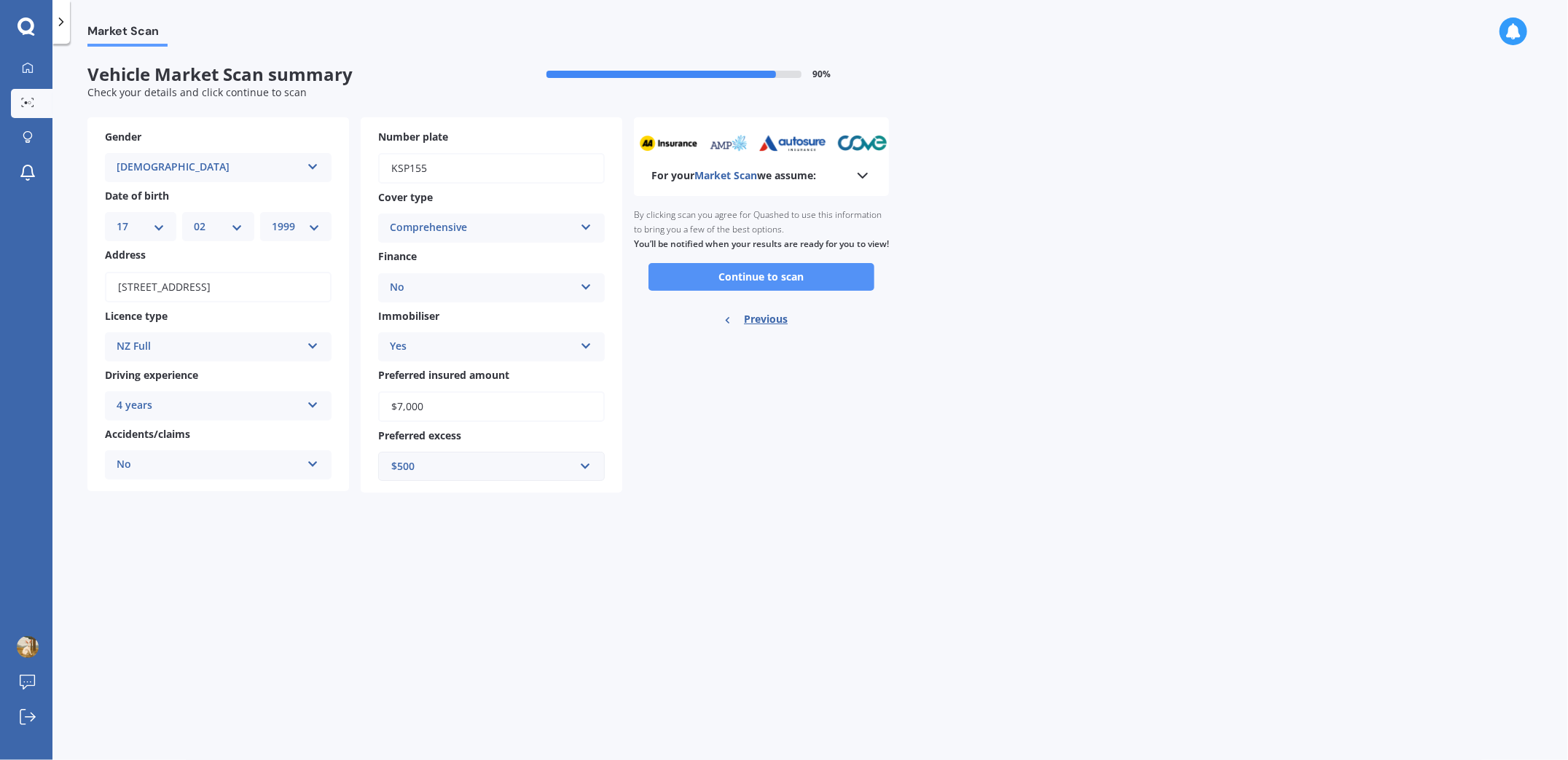
click at [778, 290] on button "Continue to scan" at bounding box center [762, 277] width 226 height 28
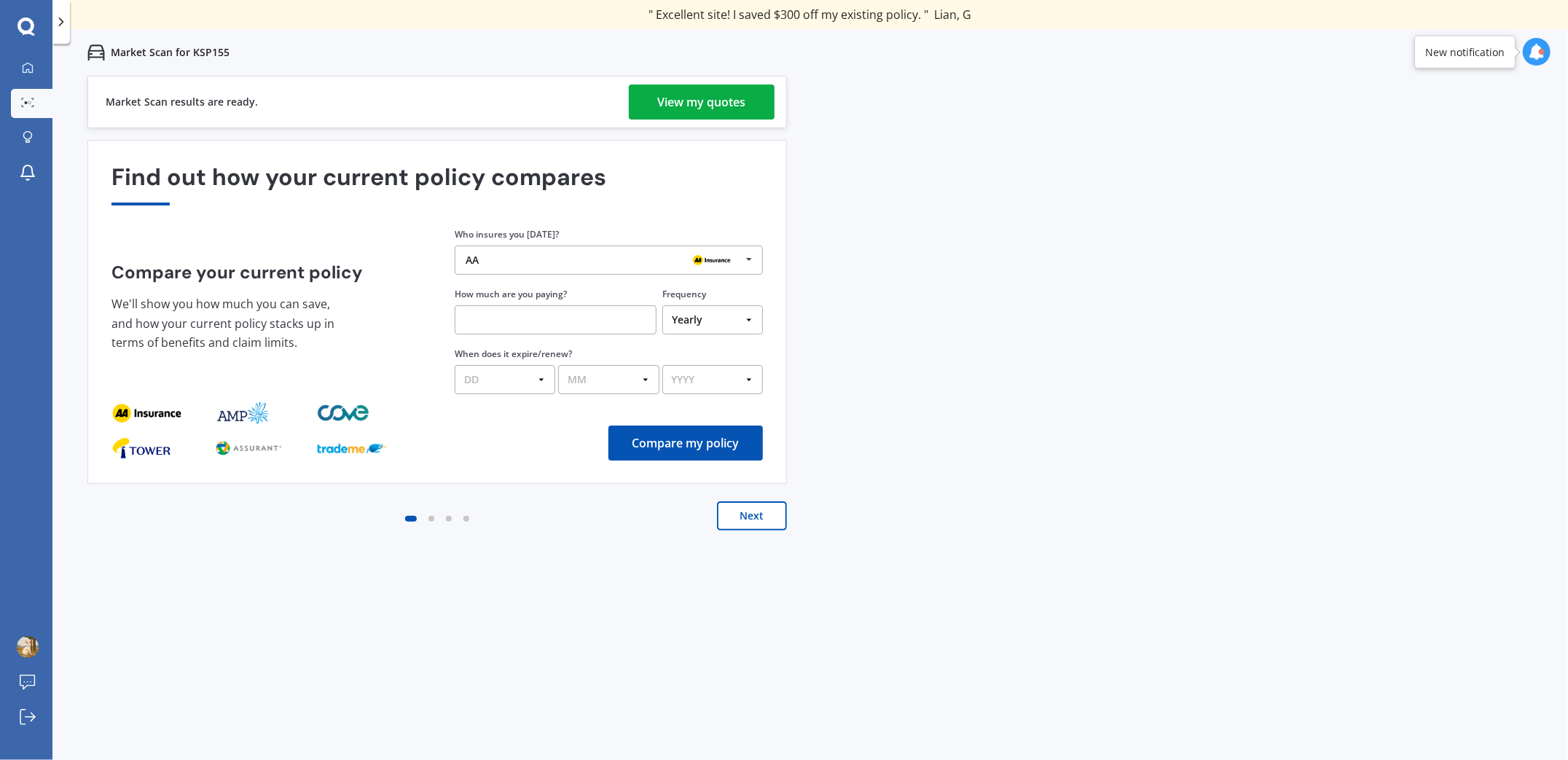
click at [739, 99] on div "View my quotes" at bounding box center [702, 102] width 88 height 35
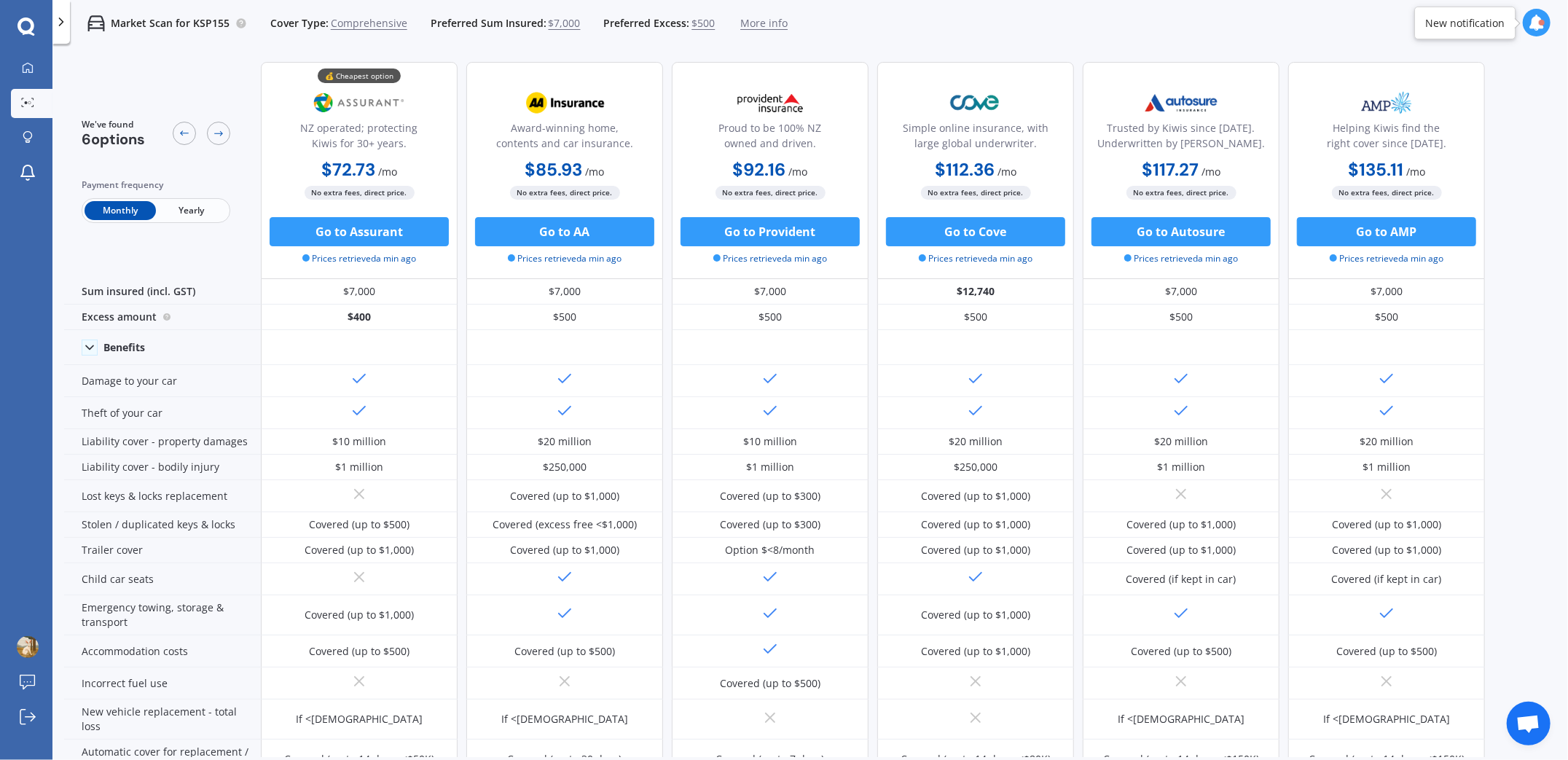
click at [194, 215] on span "Yearly" at bounding box center [192, 211] width 72 height 19
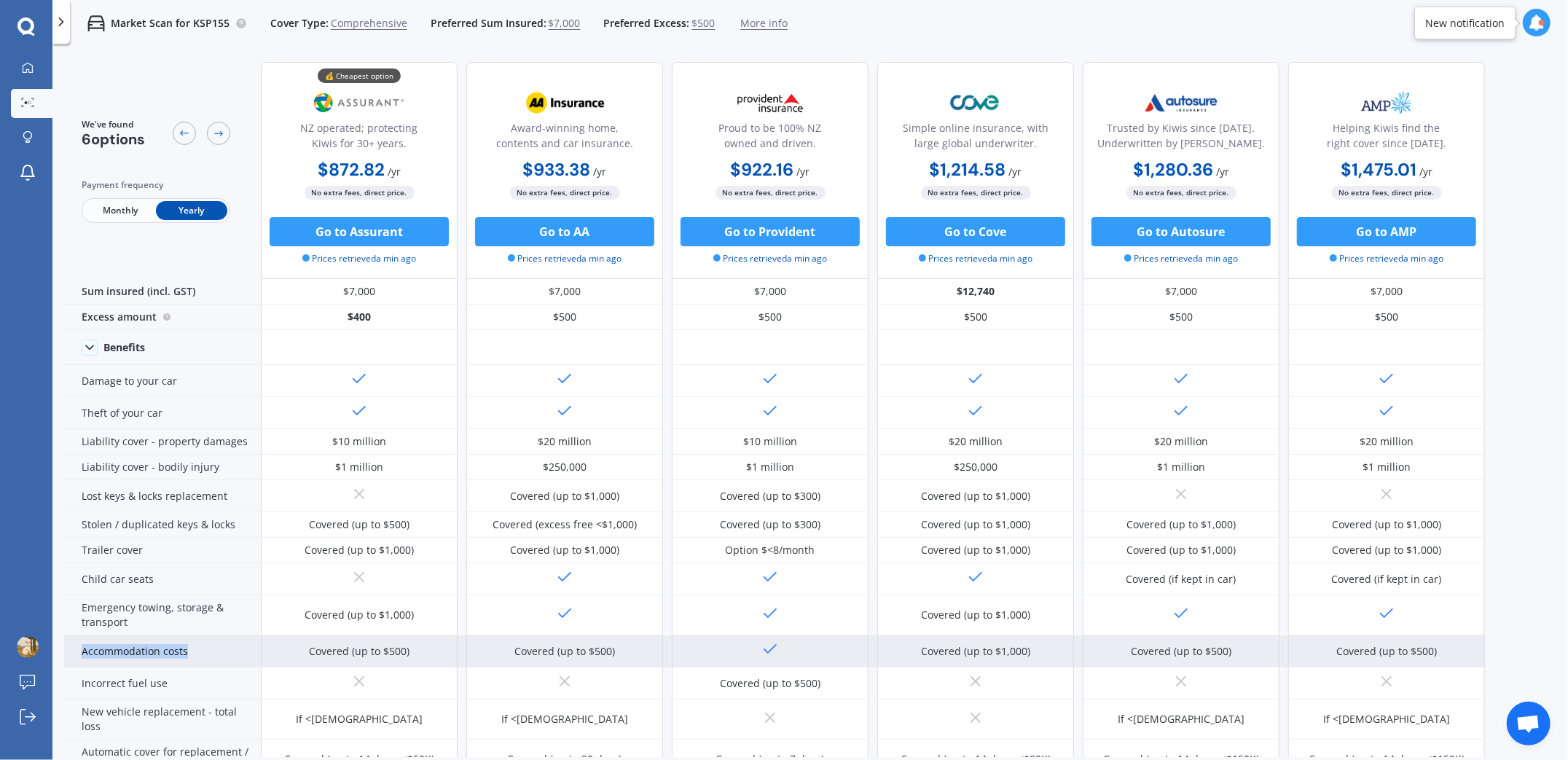
drag, startPoint x: 189, startPoint y: 645, endPoint x: 76, endPoint y: 653, distance: 113.3
click at [76, 653] on div "Accommodation costs" at bounding box center [162, 651] width 197 height 32
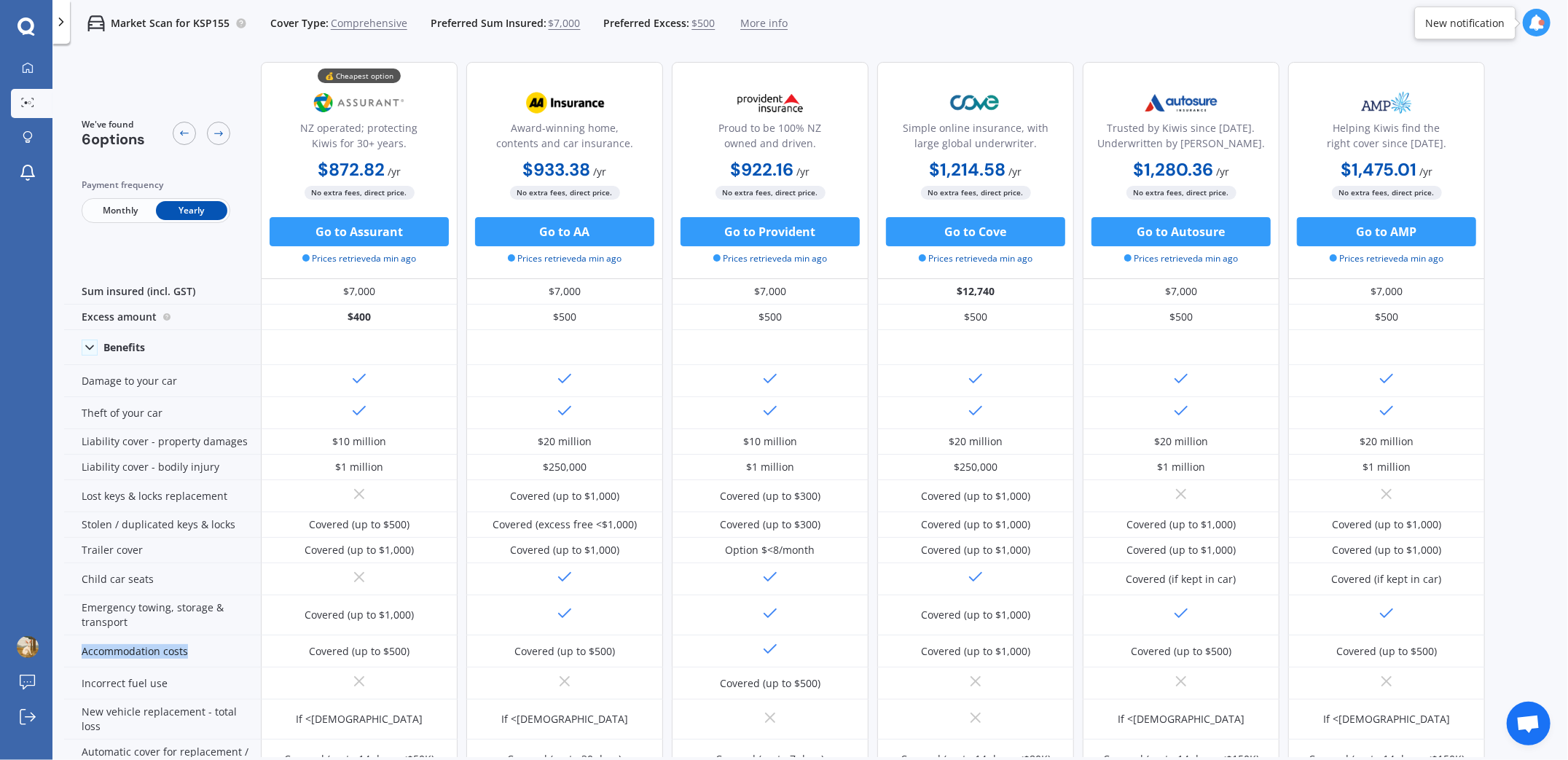
click at [81, 653] on div at bounding box center [81, 653] width 0 height 0
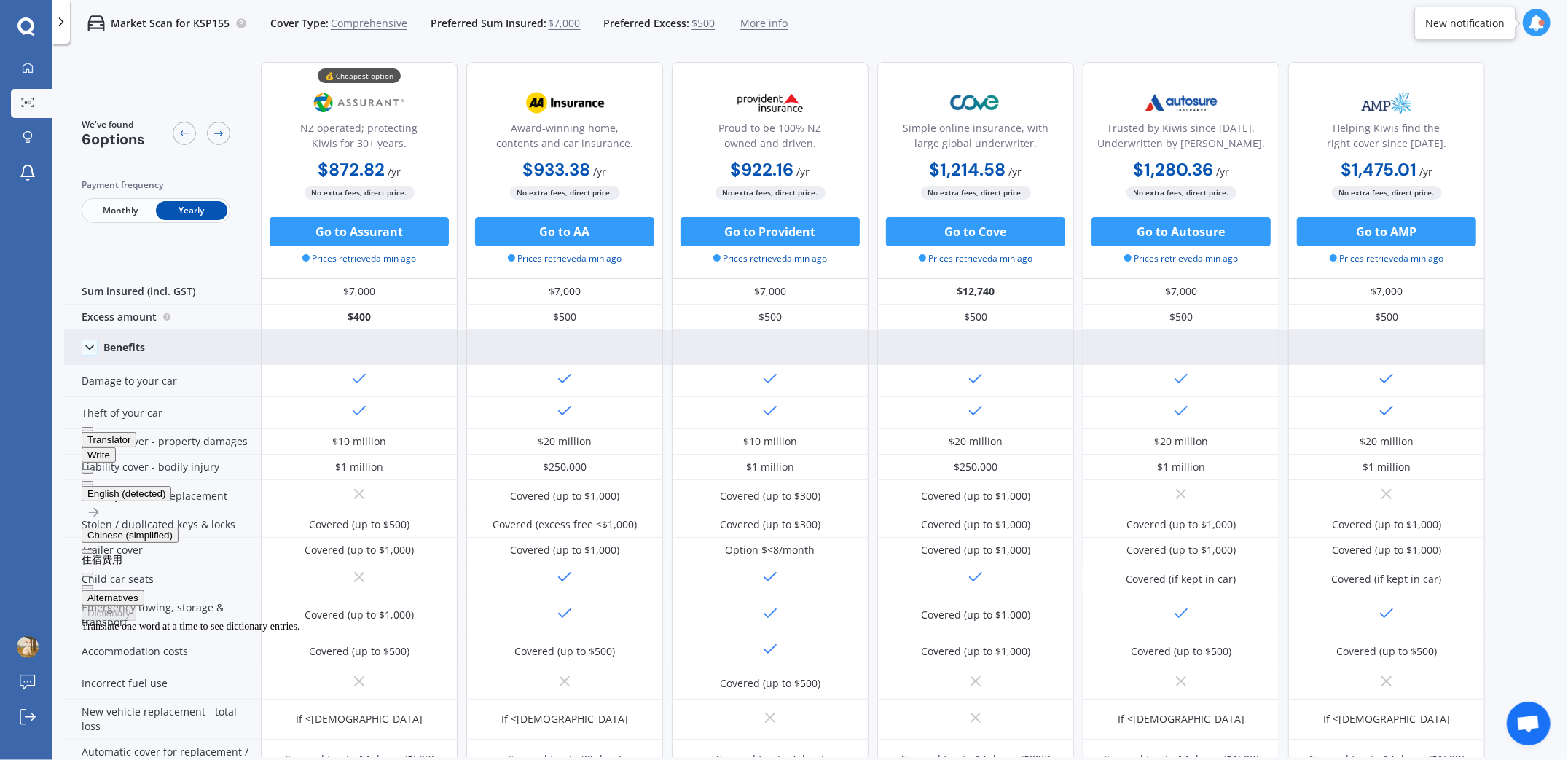
click at [570, 358] on div at bounding box center [564, 348] width 197 height 35
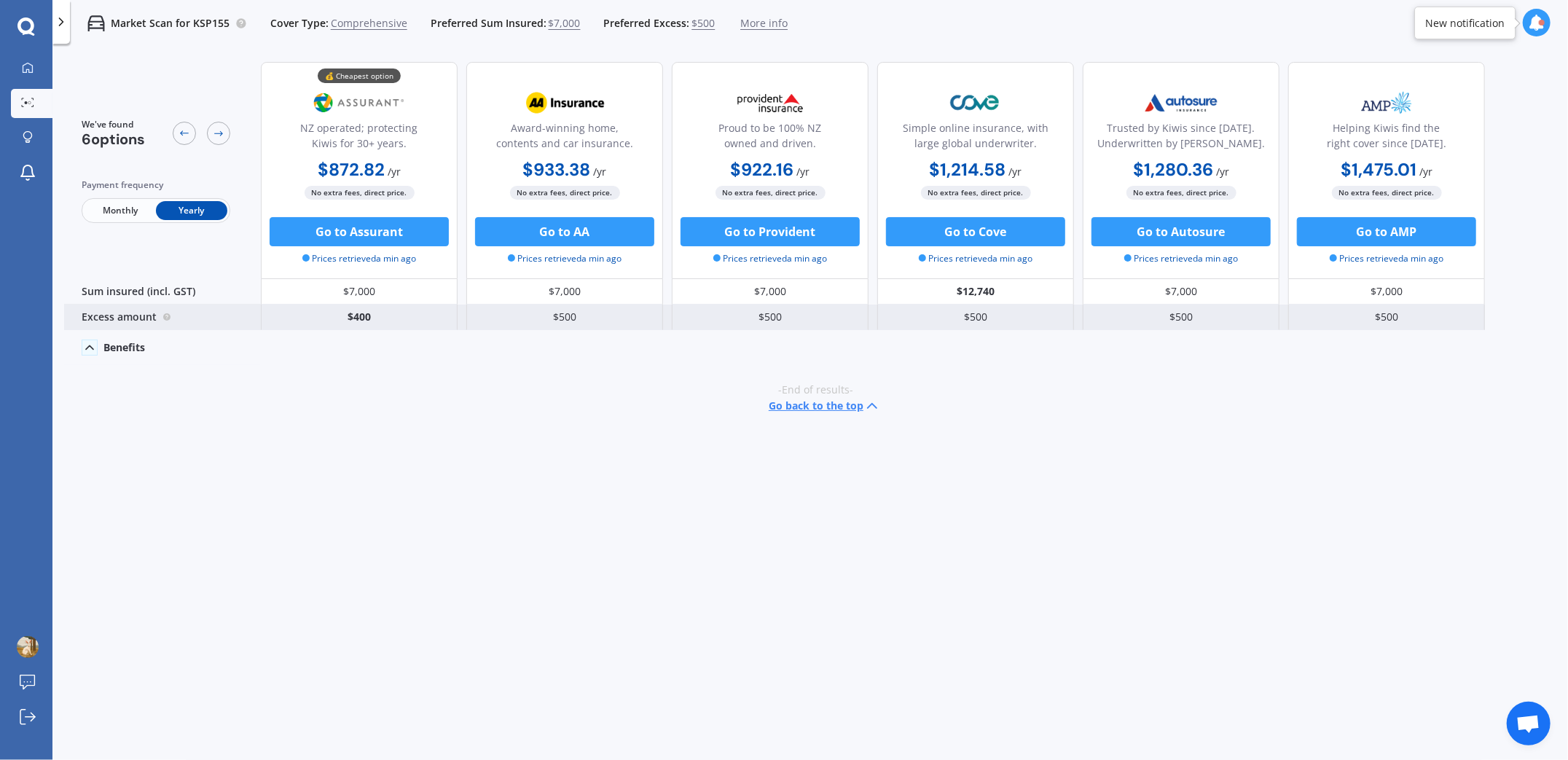
click at [552, 317] on div "$500" at bounding box center [564, 318] width 197 height 25
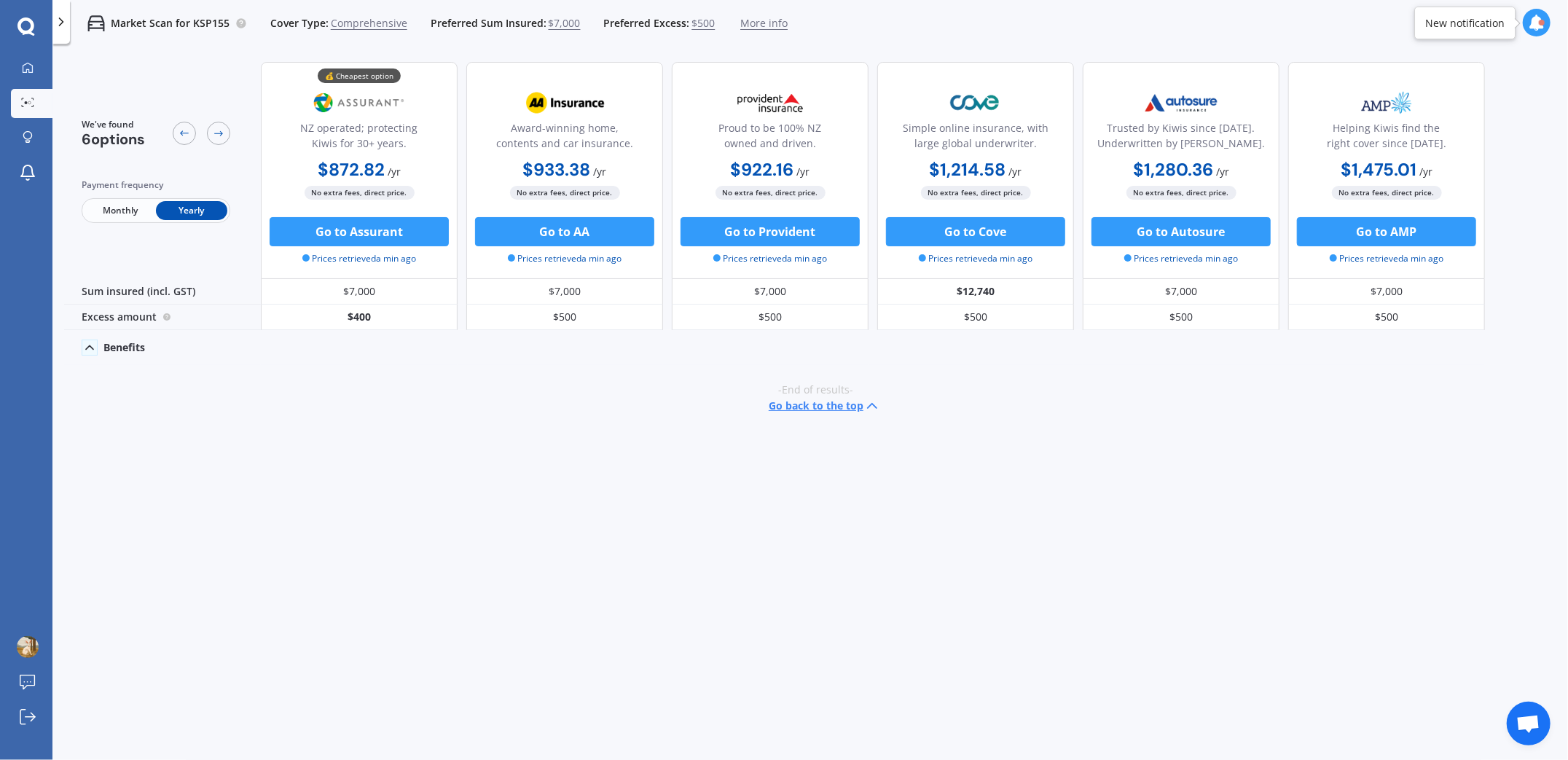
click at [99, 347] on div "Benefits" at bounding box center [162, 348] width 197 height 35
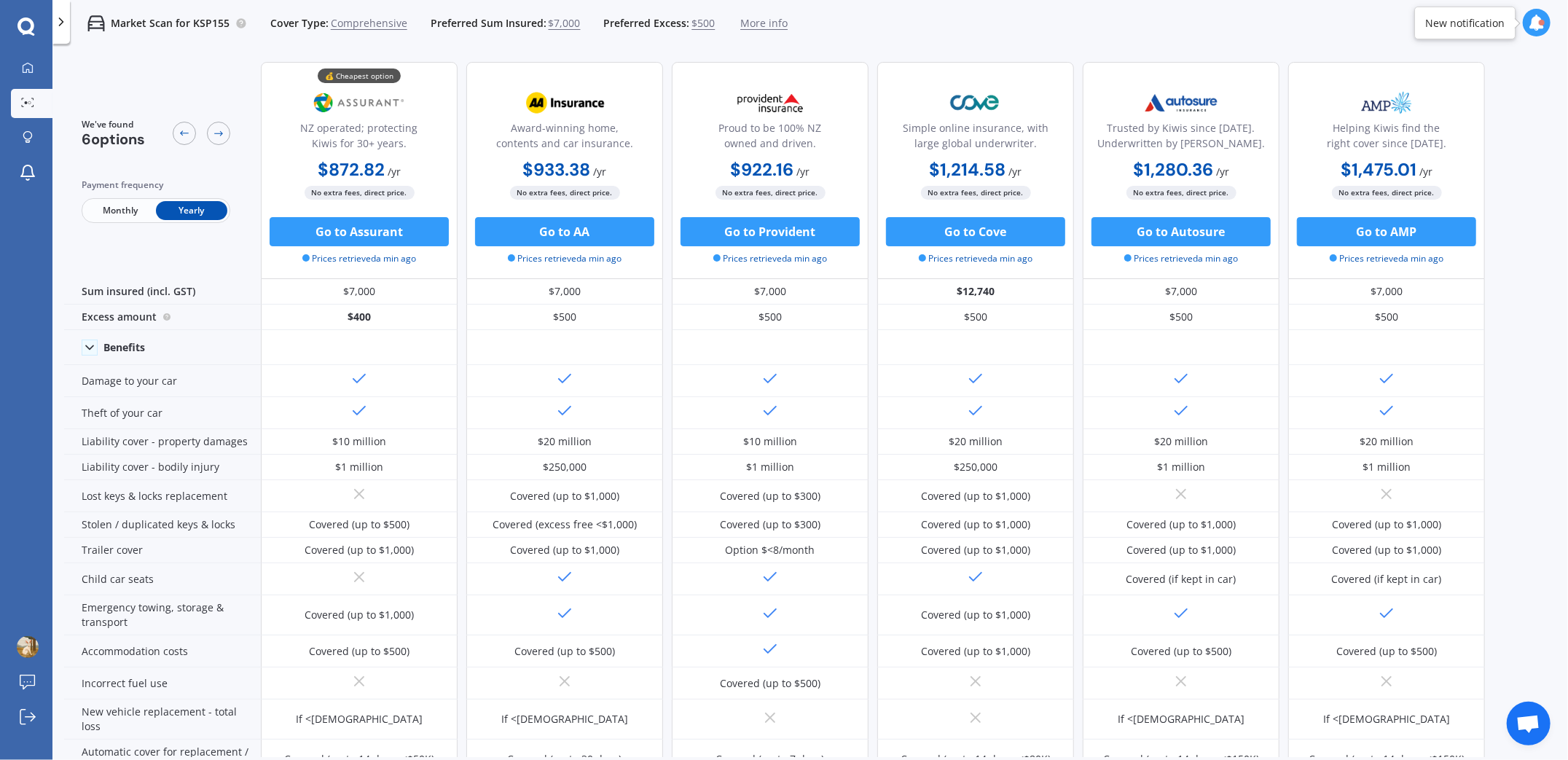
click at [566, 25] on span "$7,000" at bounding box center [564, 23] width 32 height 14
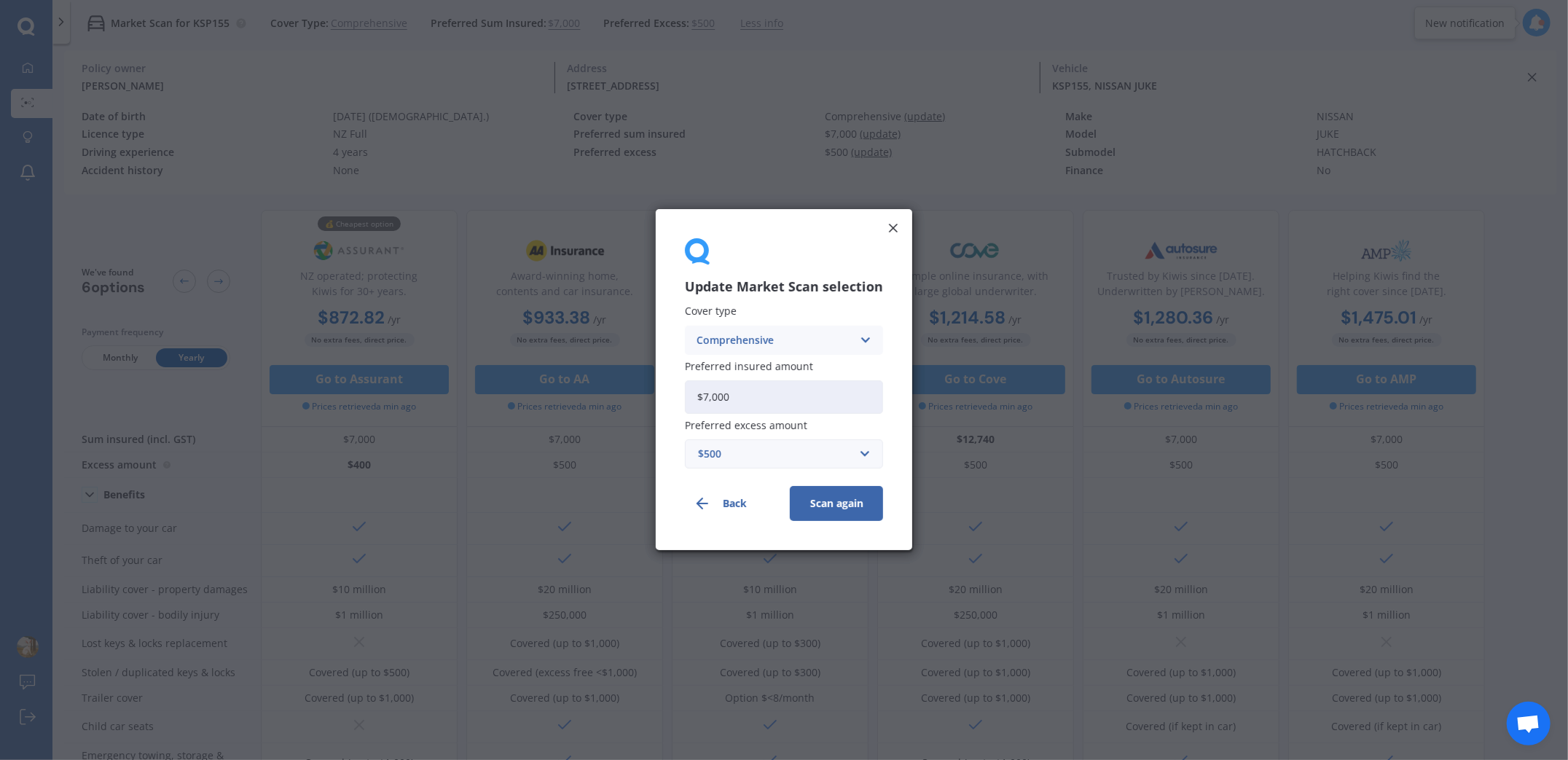
click at [754, 395] on input "$7,000" at bounding box center [784, 397] width 198 height 33
click at [708, 392] on input "$7,000" at bounding box center [784, 397] width 198 height 33
type input "$5,000"
click at [805, 462] on div "$500" at bounding box center [775, 454] width 154 height 16
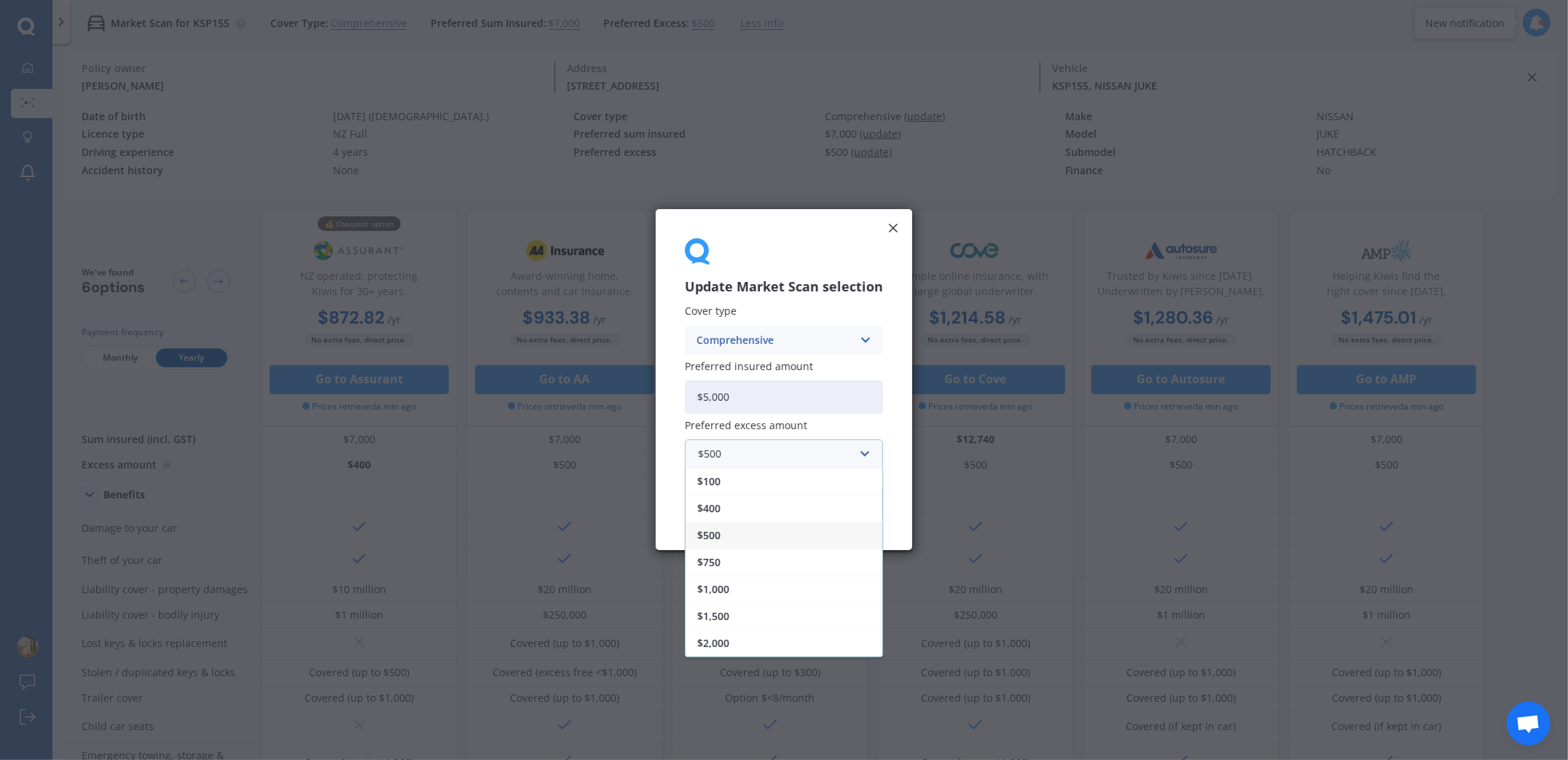
click at [756, 543] on div "$500" at bounding box center [784, 536] width 197 height 27
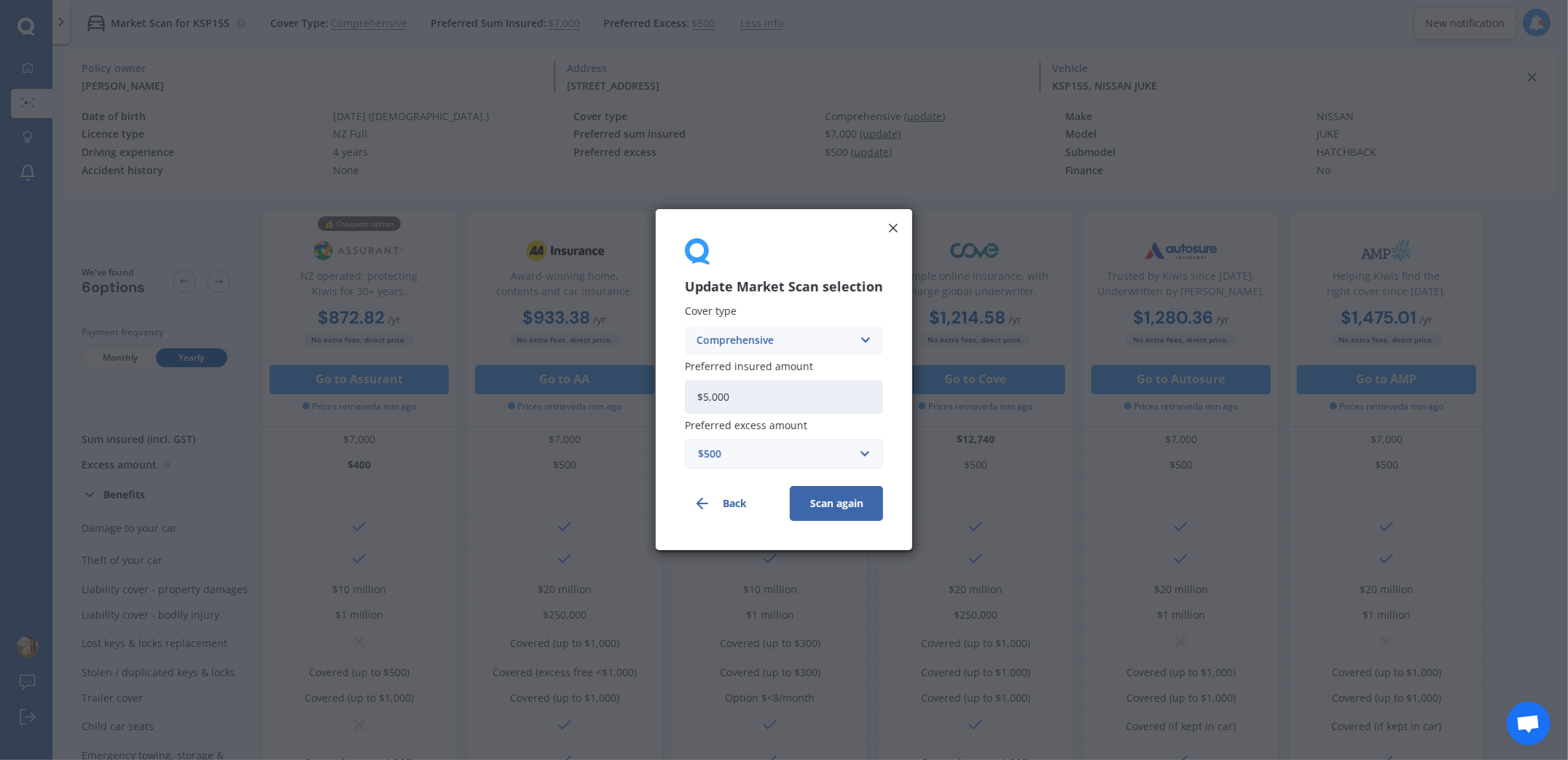
click at [829, 500] on button "Scan again" at bounding box center [836, 505] width 93 height 35
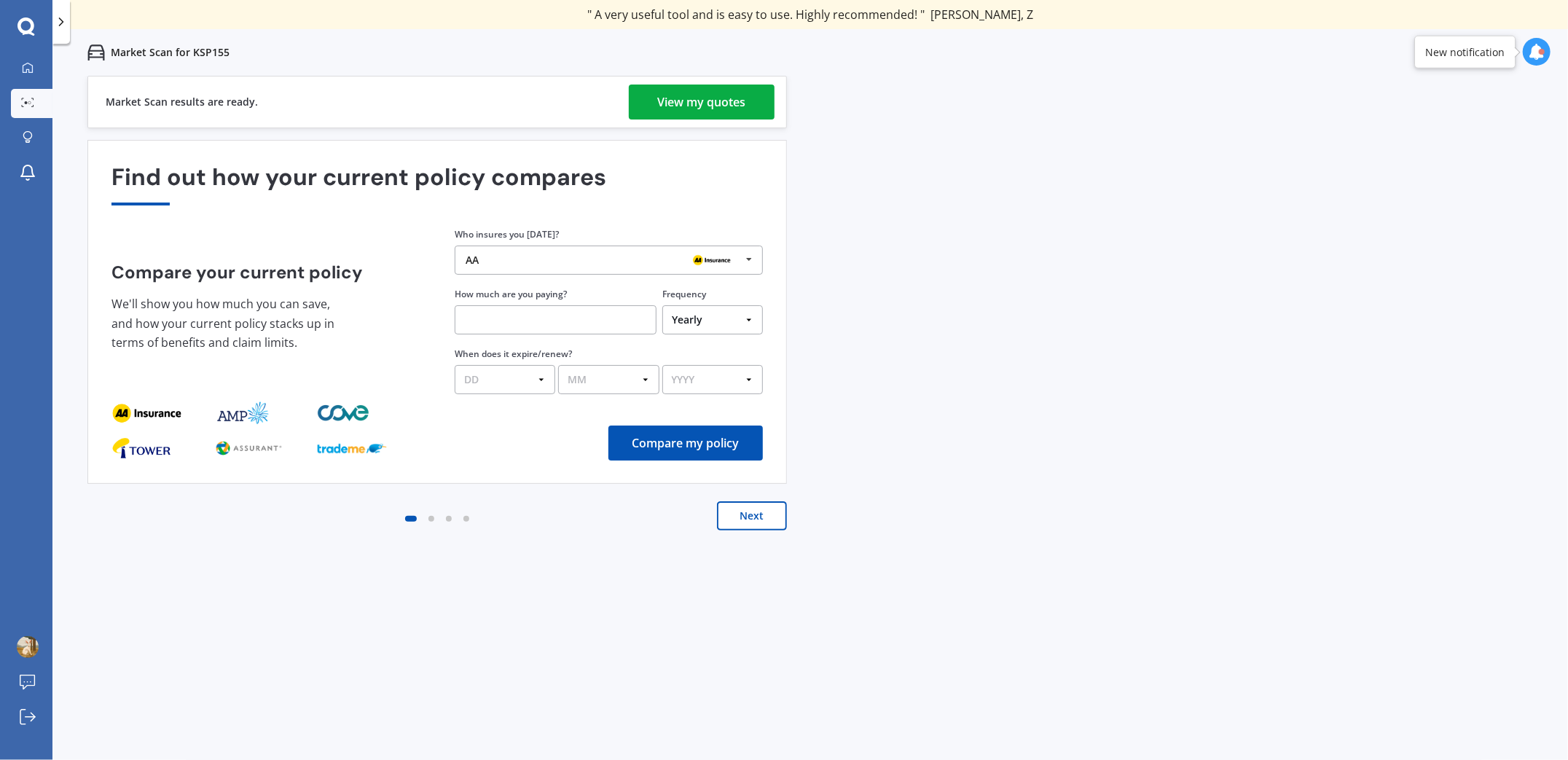
click at [696, 95] on div "View my quotes" at bounding box center [702, 102] width 88 height 35
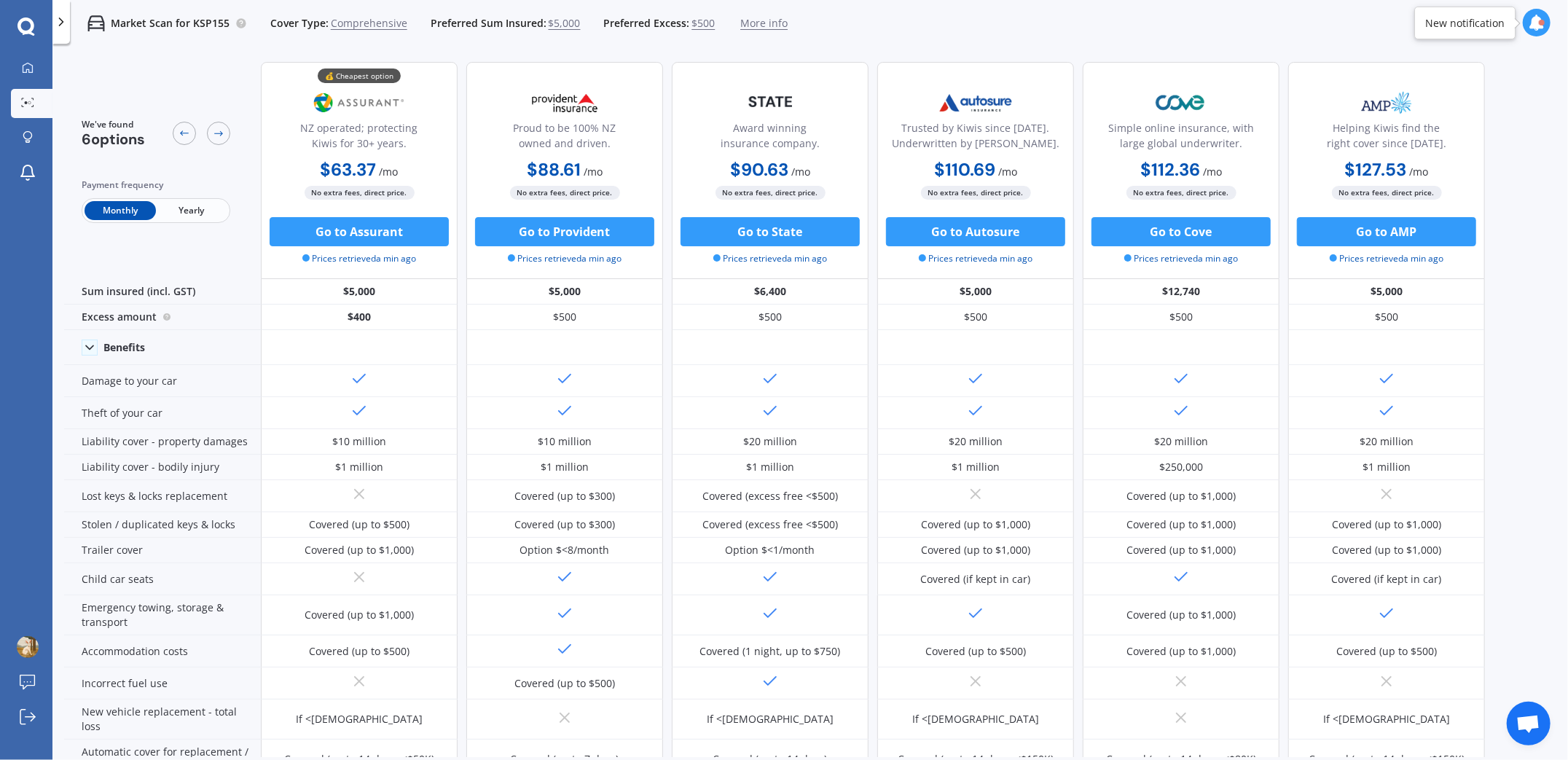
click at [181, 203] on span "Yearly" at bounding box center [192, 211] width 72 height 19
click at [224, 136] on div at bounding box center [218, 133] width 23 height 23
click at [180, 138] on icon at bounding box center [184, 133] width 12 height 12
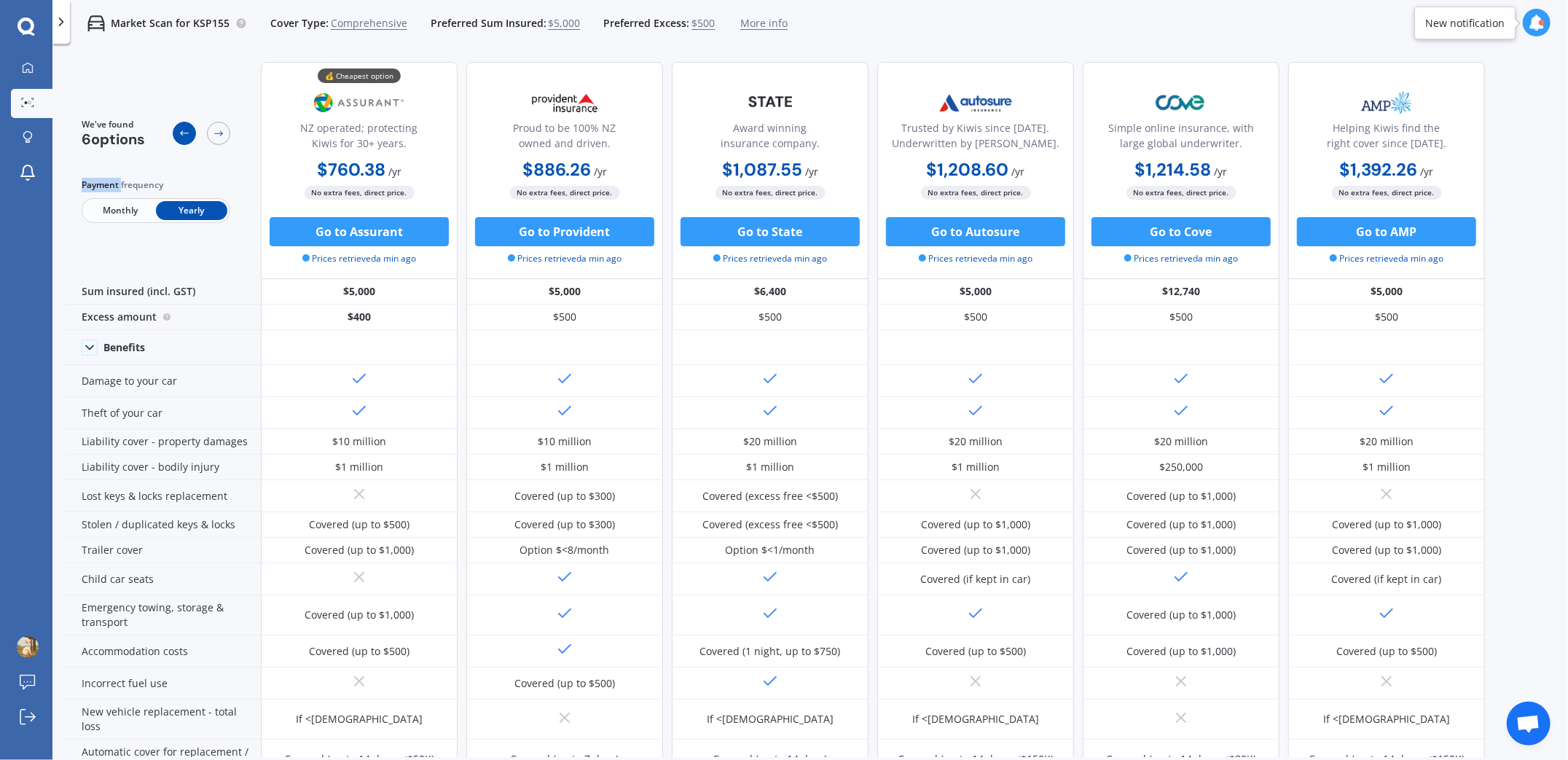
click at [180, 138] on icon at bounding box center [184, 133] width 12 height 12
